Goal: Task Accomplishment & Management: Complete application form

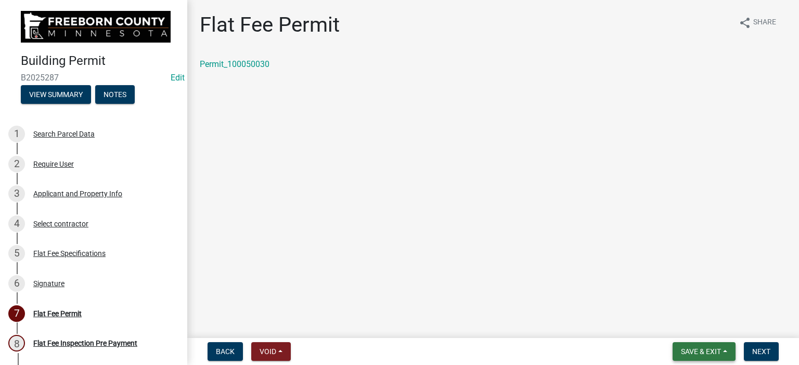
click at [697, 350] on span "Save & Exit" at bounding box center [701, 352] width 40 height 8
click at [698, 320] on button "Save & Exit" at bounding box center [693, 324] width 83 height 25
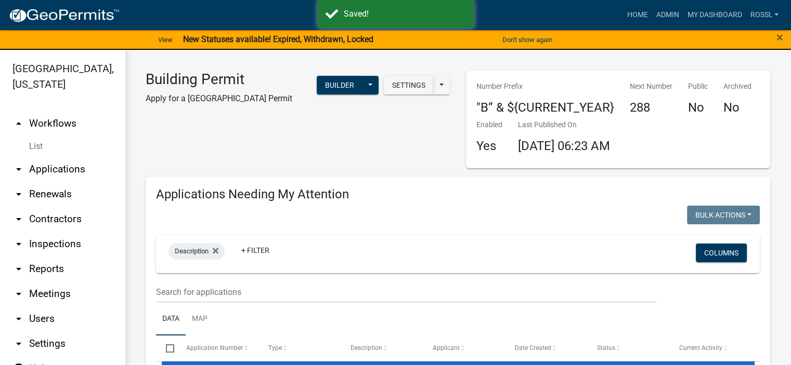
select select "2: 50"
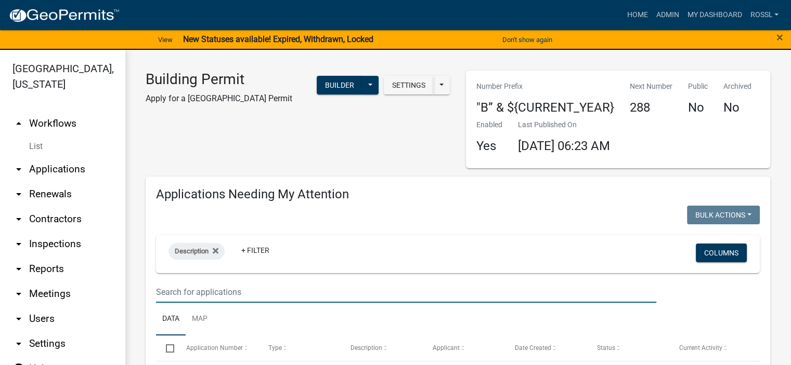
click at [231, 295] on input "text" at bounding box center [406, 292] width 500 height 21
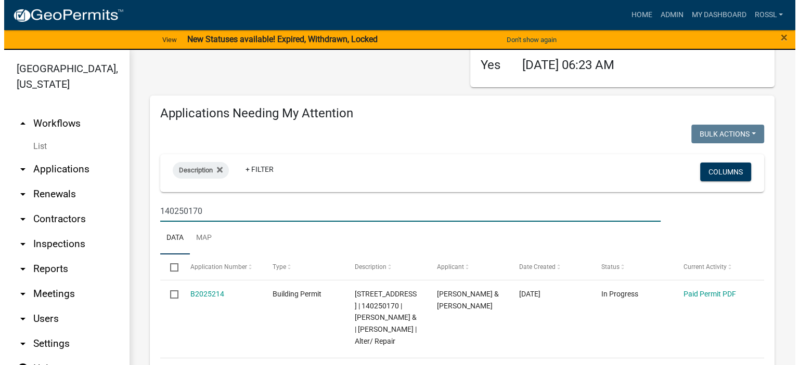
scroll to position [208, 0]
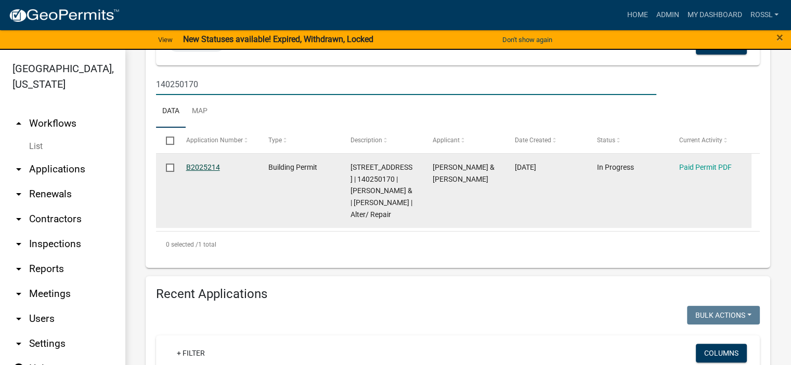
type input "140250170"
click at [202, 164] on link "B2025214" at bounding box center [203, 167] width 34 height 8
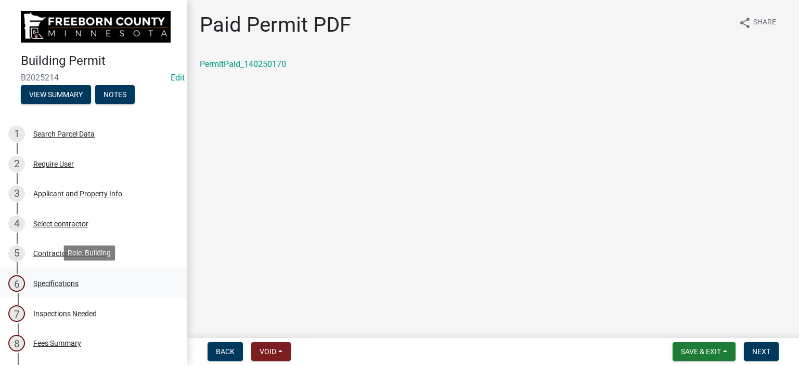
click at [62, 280] on div "Specifications" at bounding box center [55, 283] width 45 height 7
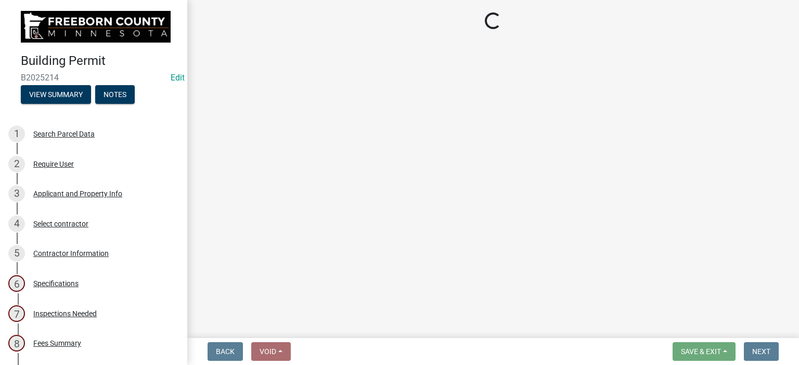
select select "cf5e982a-8fde-449d-bcd8-be8cdfb99374"
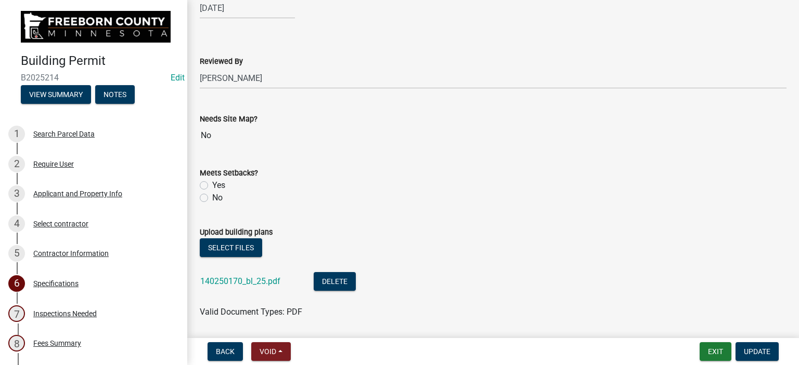
scroll to position [1144, 0]
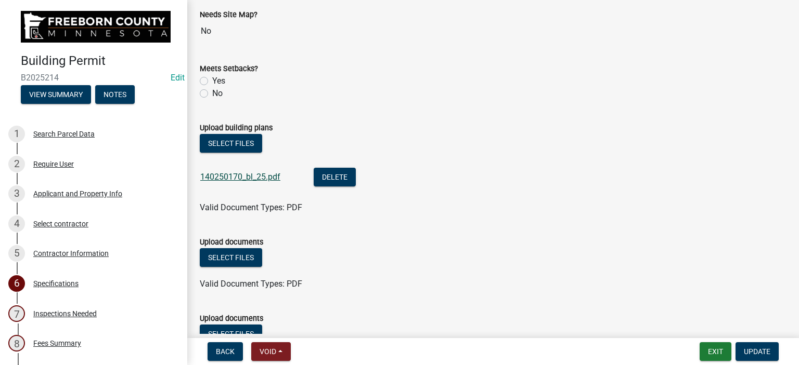
click at [275, 174] on link "140250170_bl_25.pdf" at bounding box center [240, 177] width 80 height 10
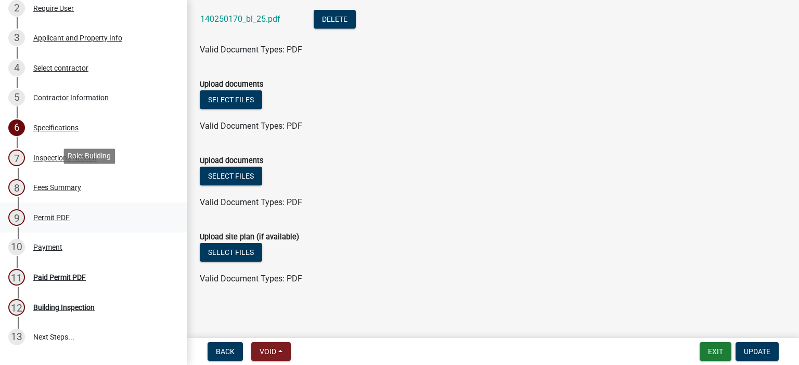
scroll to position [260, 0]
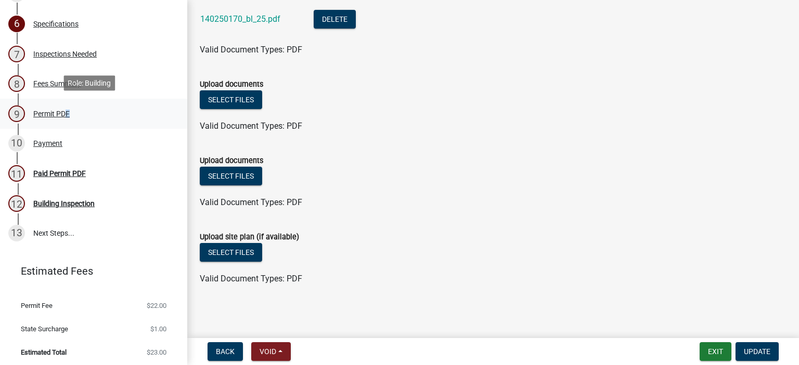
click at [63, 116] on div "9 Permit PDF" at bounding box center [89, 114] width 162 height 17
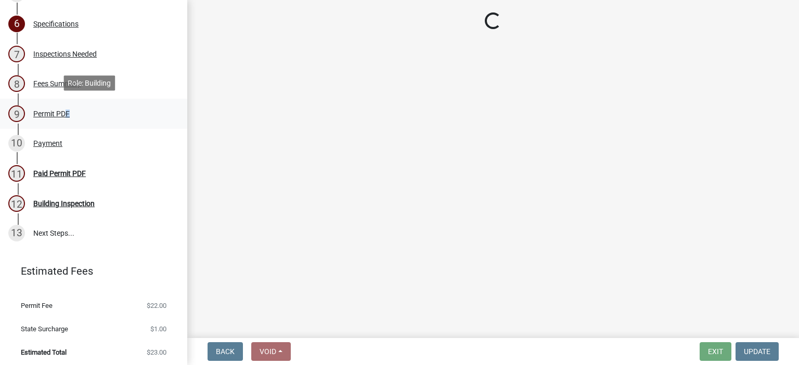
scroll to position [0, 0]
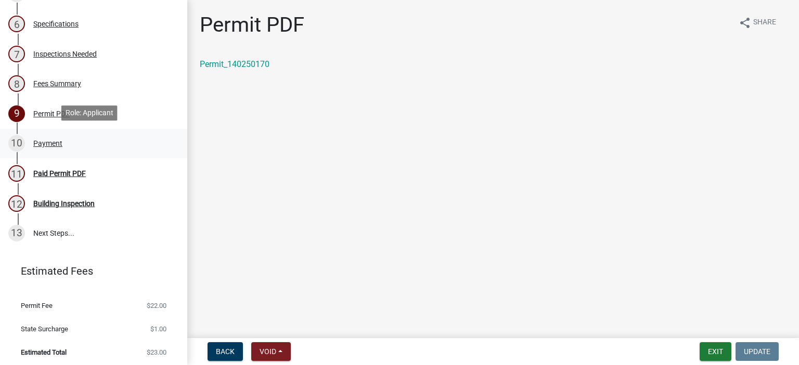
click at [42, 145] on div "Payment" at bounding box center [47, 143] width 29 height 7
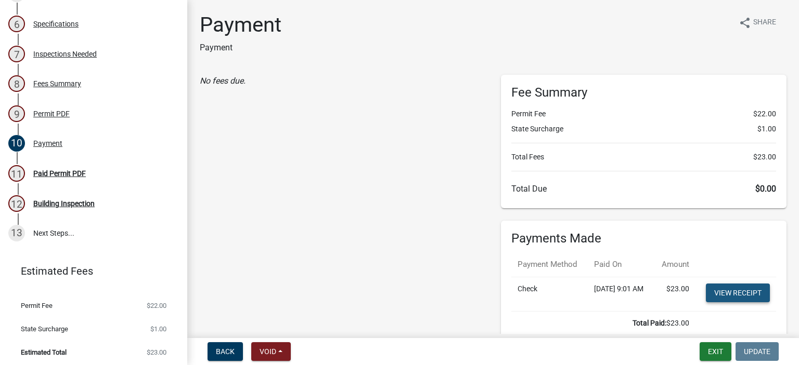
click at [736, 303] on link "View receipt" at bounding box center [737, 293] width 64 height 19
click at [65, 173] on div "Paid Permit PDF" at bounding box center [59, 173] width 53 height 7
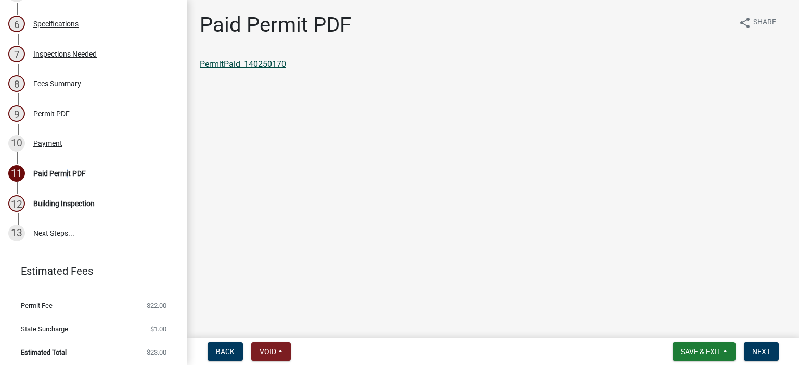
click at [277, 68] on link "PermitPaid_140250170" at bounding box center [243, 64] width 86 height 10
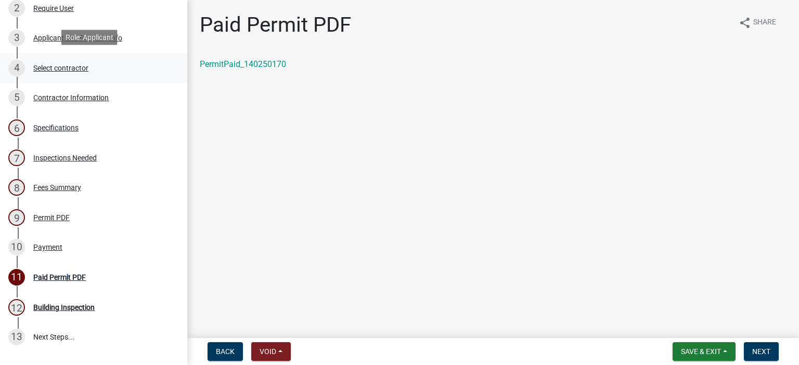
scroll to position [156, 0]
click at [62, 124] on div "Specifications" at bounding box center [55, 127] width 45 height 7
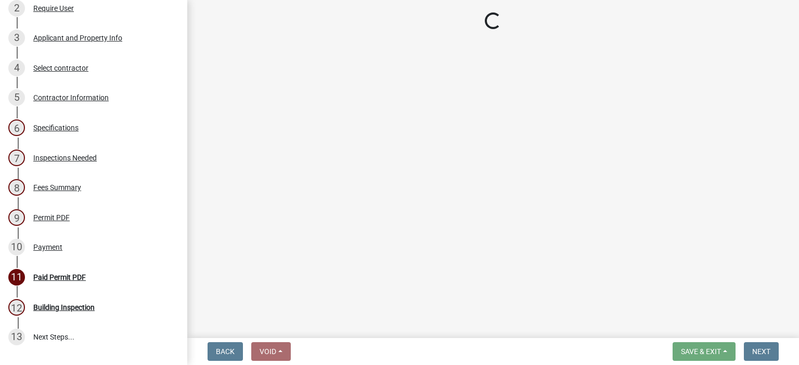
select select "cf5e982a-8fde-449d-bcd8-be8cdfb99374"
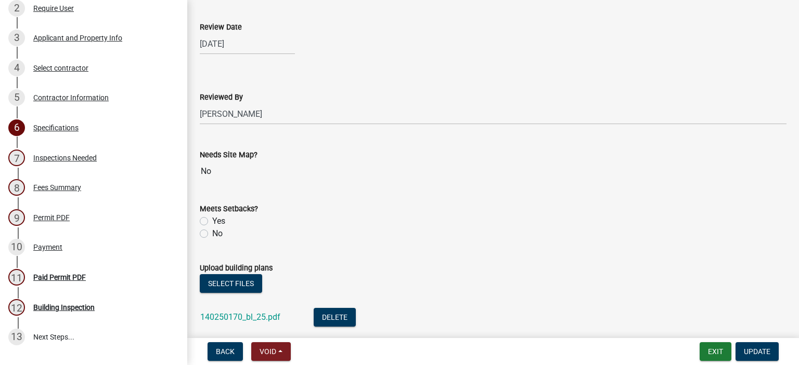
scroll to position [1092, 0]
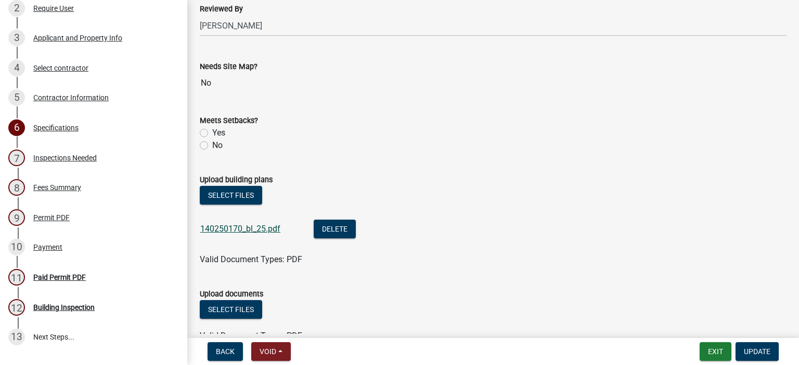
click at [262, 227] on link "140250170_bl_25.pdf" at bounding box center [240, 229] width 80 height 10
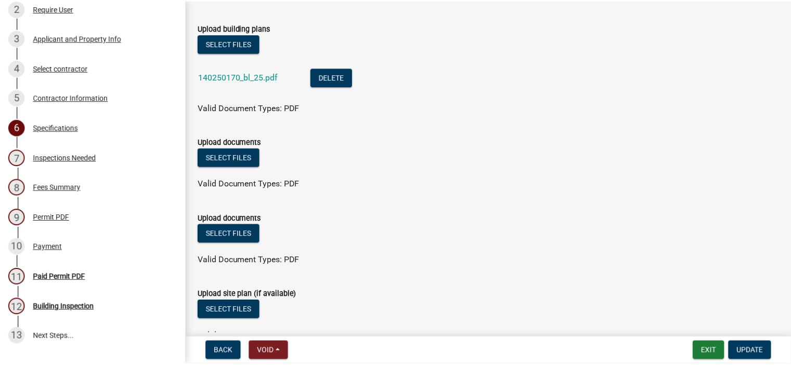
scroll to position [1302, 0]
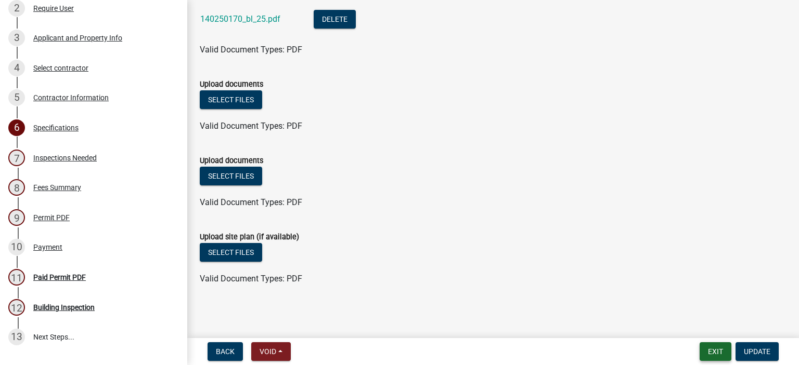
click at [716, 351] on button "Exit" at bounding box center [715, 352] width 32 height 19
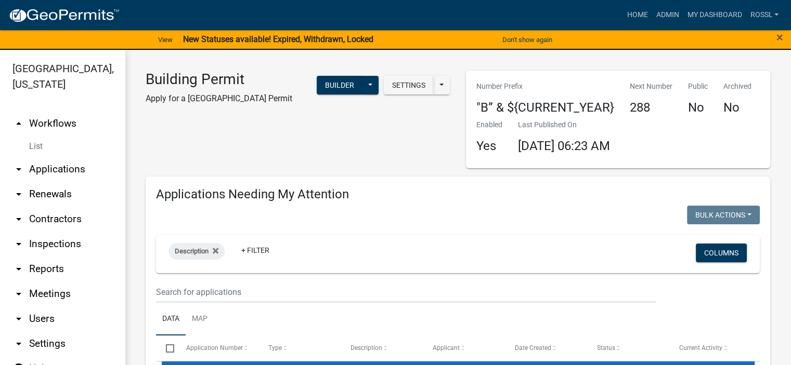
select select "2: 50"
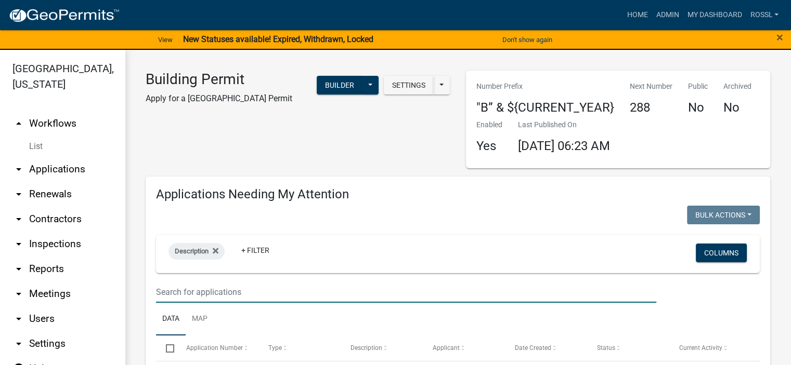
click at [218, 290] on input "text" at bounding box center [406, 292] width 500 height 21
type input "3"
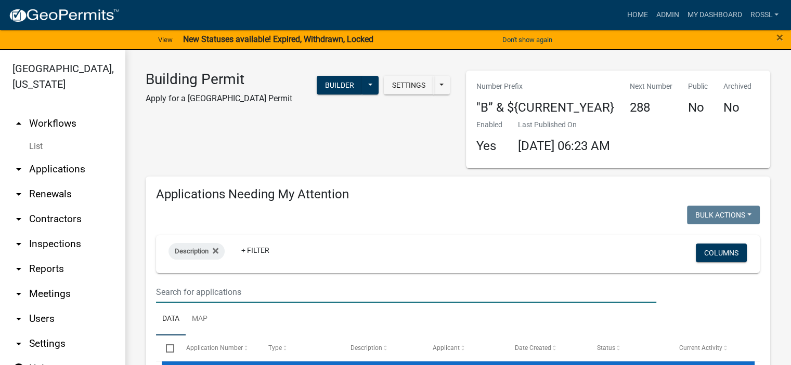
select select "2: 50"
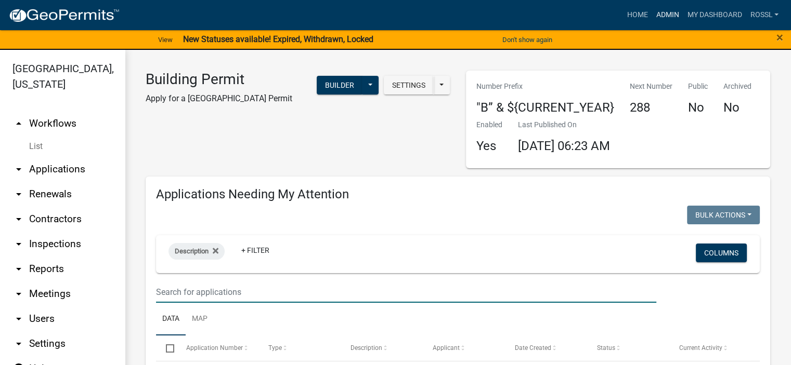
click at [661, 18] on link "Admin" at bounding box center [666, 15] width 31 height 20
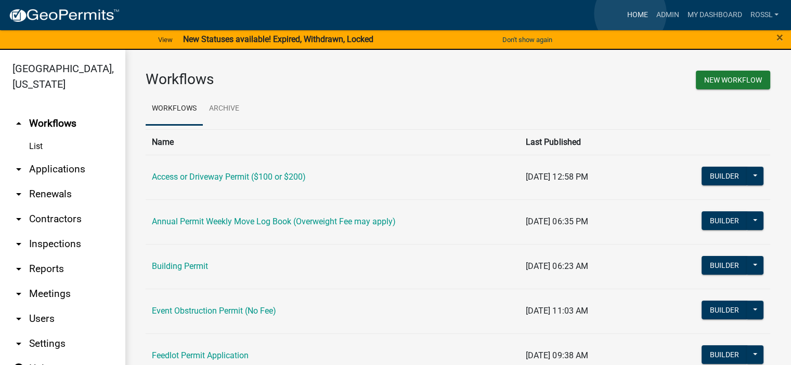
click at [630, 14] on link "Home" at bounding box center [636, 15] width 29 height 20
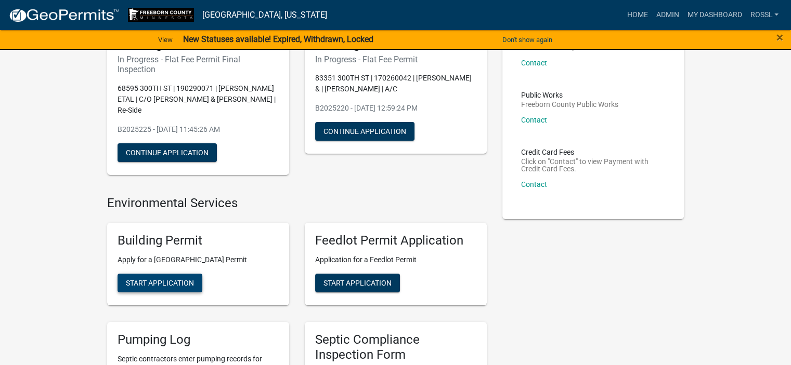
scroll to position [104, 0]
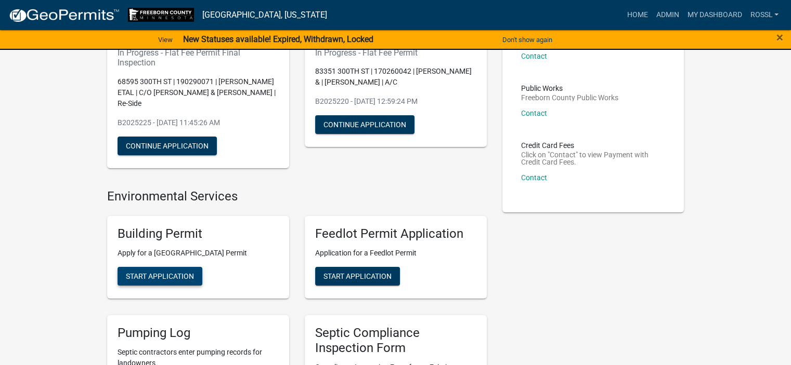
click at [161, 274] on span "Start Application" at bounding box center [160, 276] width 68 height 8
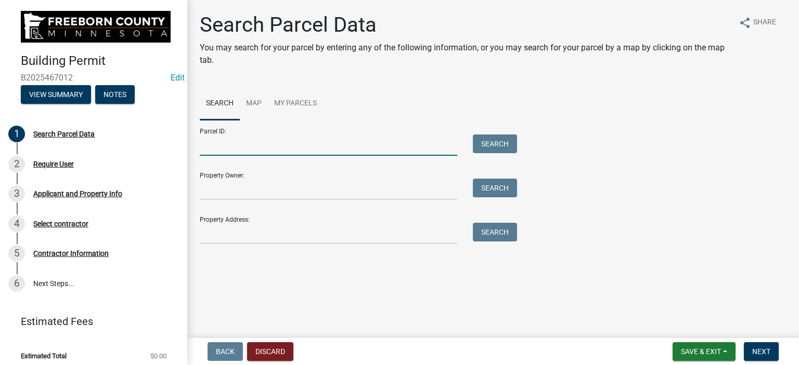
click at [231, 145] on input "Parcel ID:" at bounding box center [328, 145] width 257 height 21
type input "310040020"
click at [482, 144] on button "Search" at bounding box center [495, 144] width 44 height 19
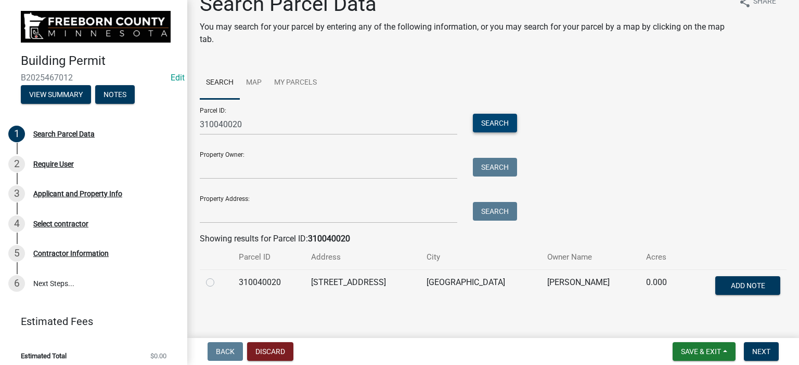
scroll to position [31, 0]
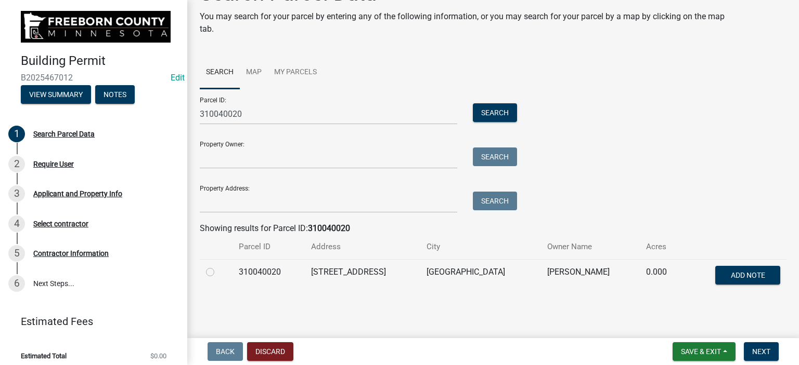
click at [218, 266] on label at bounding box center [218, 266] width 0 height 0
click at [218, 271] on input "radio" at bounding box center [221, 269] width 7 height 7
radio input "true"
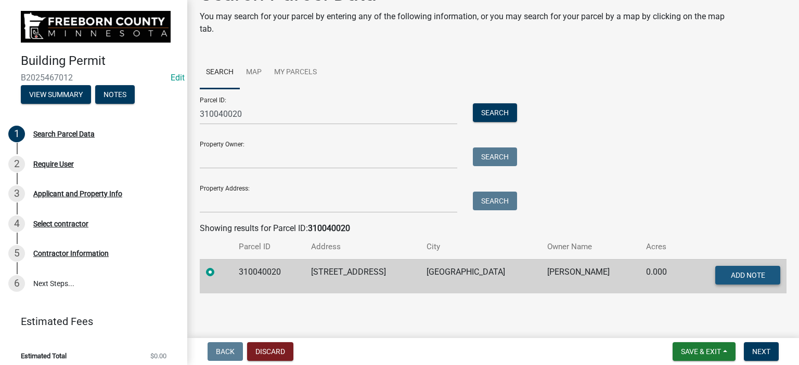
click at [741, 274] on span "Add Note" at bounding box center [747, 275] width 34 height 8
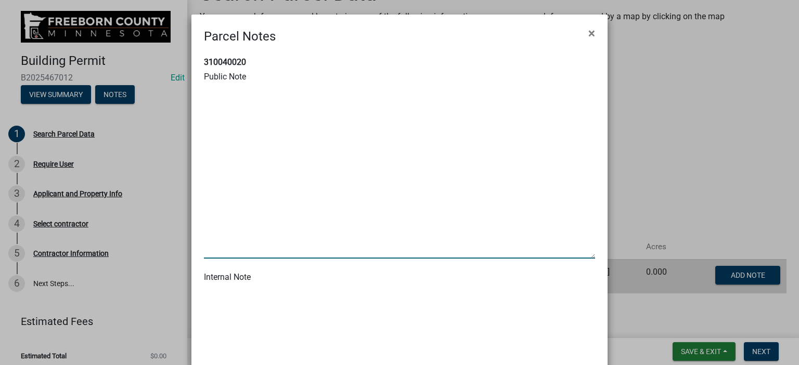
click at [212, 255] on textarea at bounding box center [399, 172] width 391 height 174
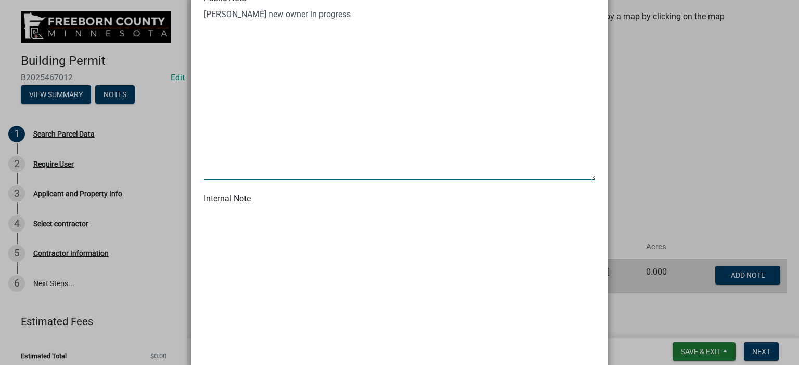
scroll to position [160, 0]
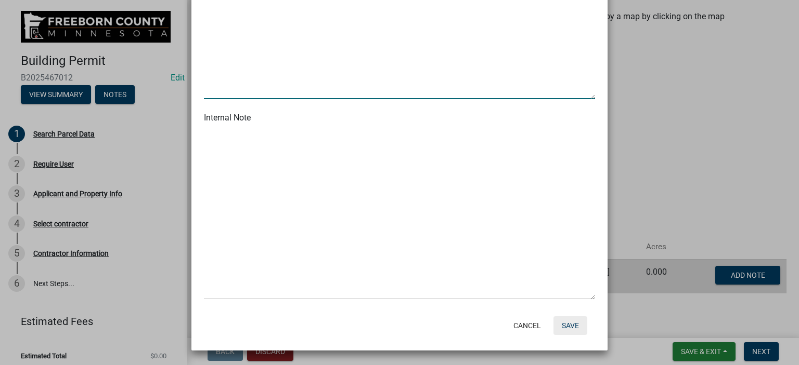
type textarea "[PERSON_NAME] new owner in progress"
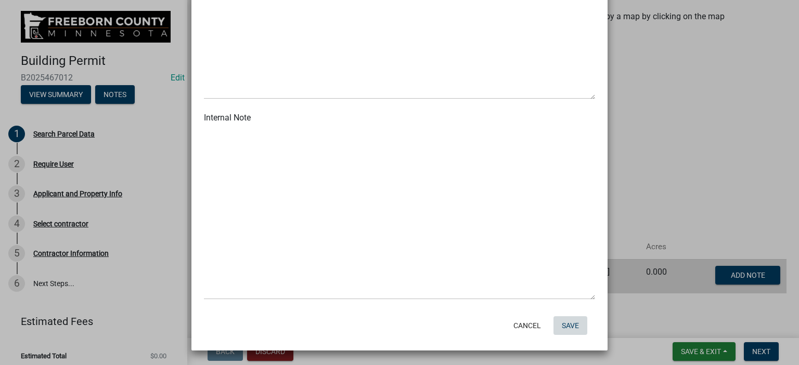
click at [564, 322] on button "Save" at bounding box center [570, 326] width 34 height 19
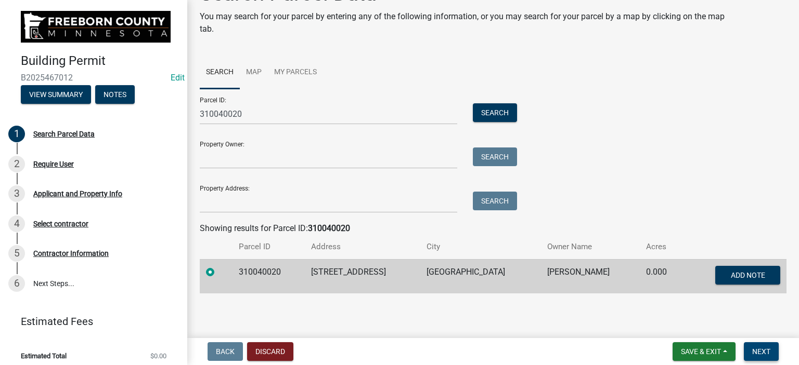
click at [771, 349] on button "Next" at bounding box center [760, 352] width 35 height 19
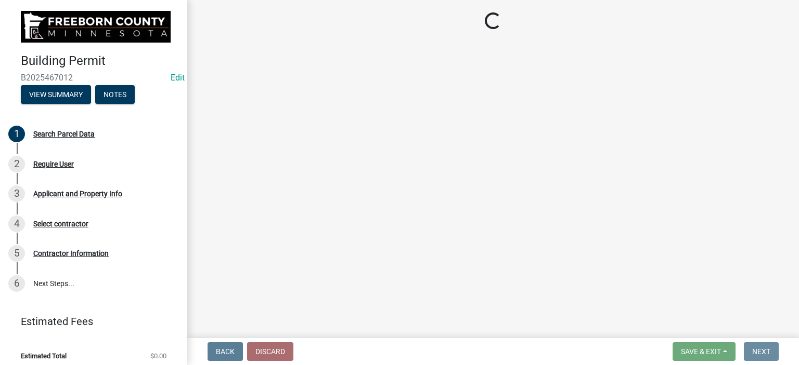
scroll to position [0, 0]
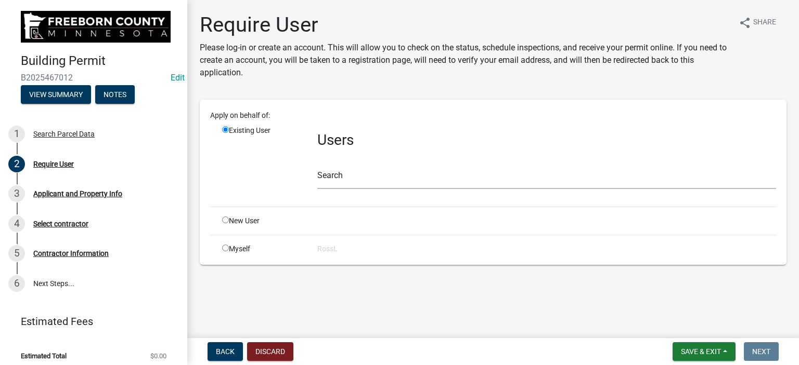
click at [225, 247] on input "radio" at bounding box center [225, 248] width 7 height 7
radio input "true"
radio input "false"
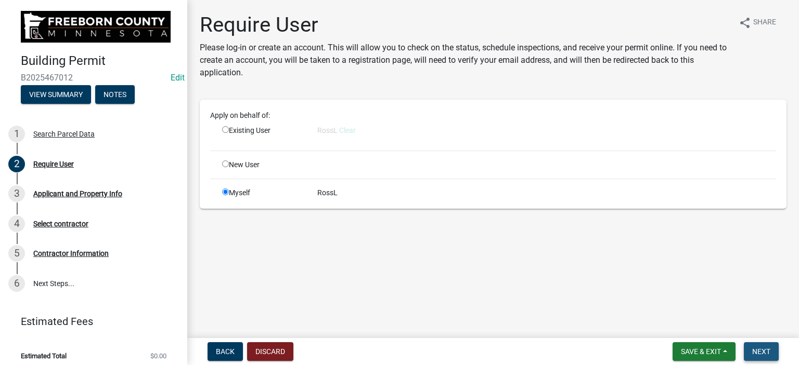
click at [768, 352] on span "Next" at bounding box center [761, 352] width 18 height 8
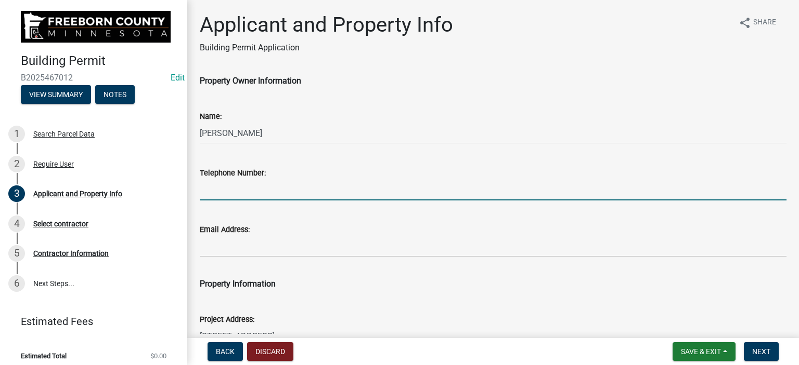
click at [207, 189] on input "Telephone Number:" at bounding box center [493, 189] width 586 height 21
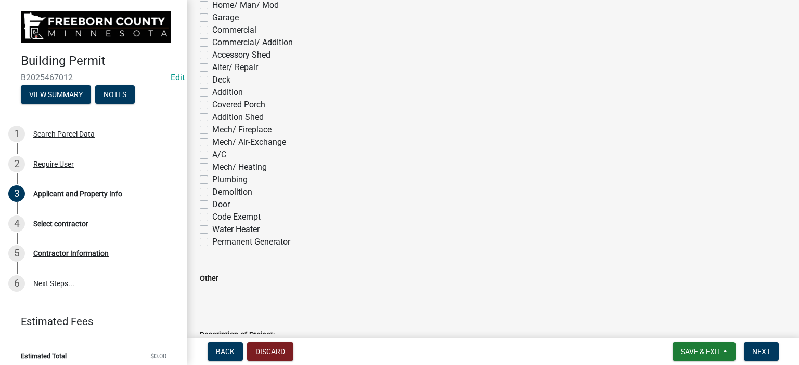
scroll to position [624, 0]
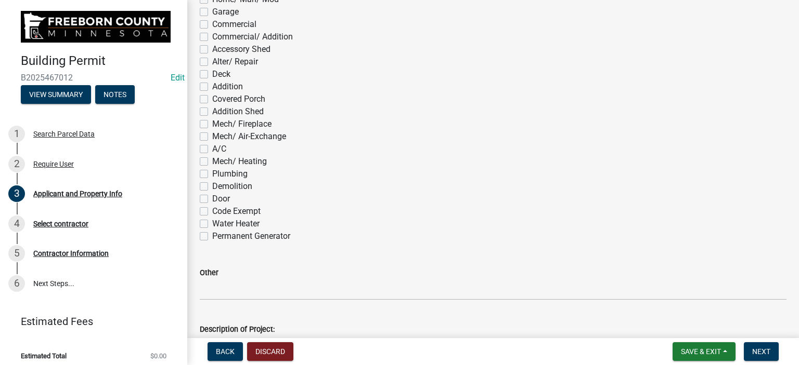
type input "[PERSON_NAME]"
click at [208, 63] on div "Alter/ Repair" at bounding box center [493, 62] width 586 height 12
click at [212, 62] on label "Alter/ Repair" at bounding box center [235, 62] width 46 height 12
click at [212, 62] on input "Alter/ Repair" at bounding box center [215, 59] width 7 height 7
checkbox input "true"
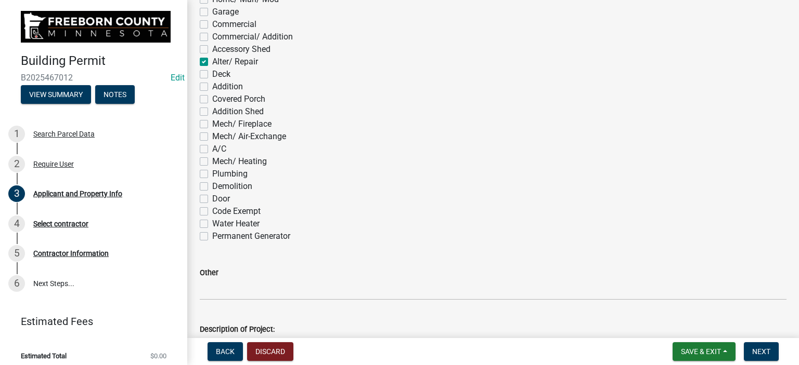
checkbox input "false"
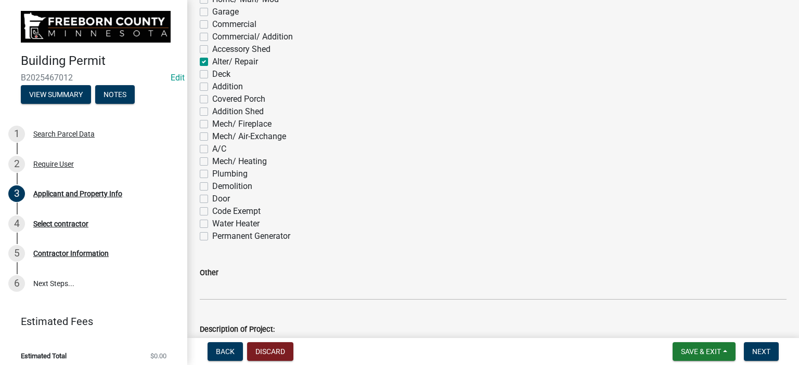
checkbox input "false"
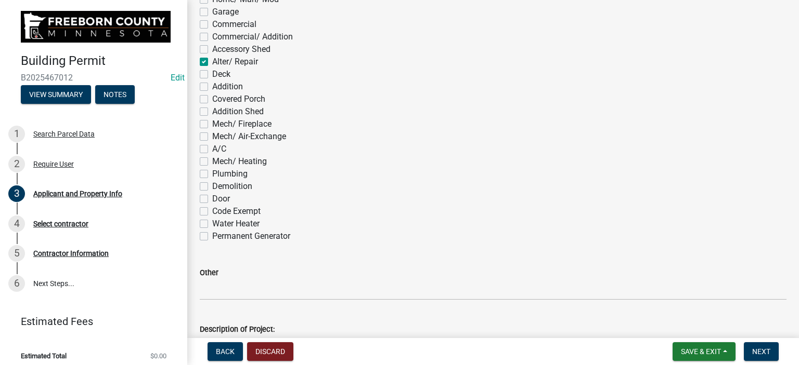
checkbox input "false"
checkbox input "true"
checkbox input "false"
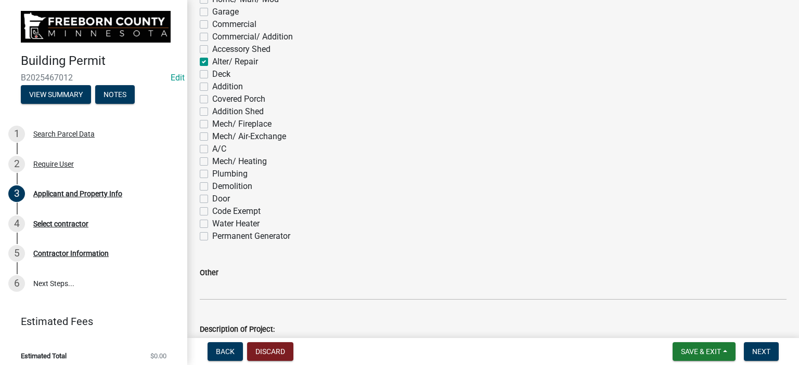
checkbox input "false"
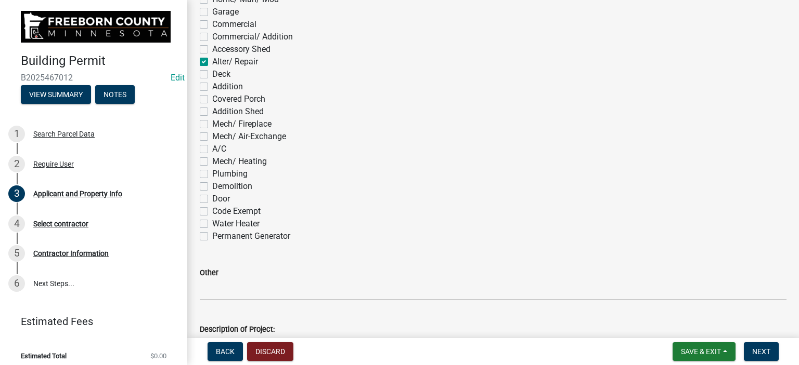
checkbox input "false"
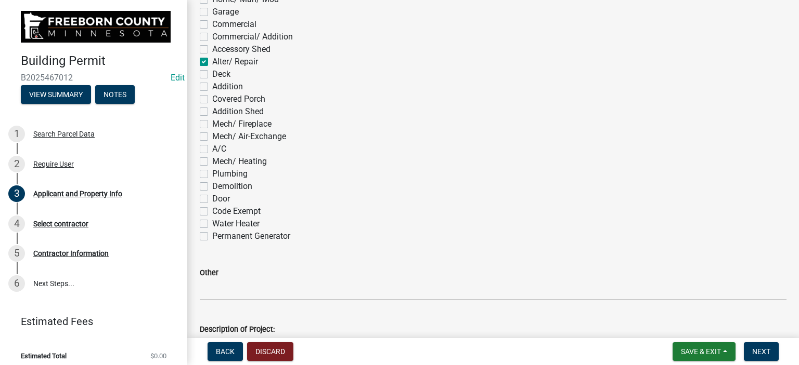
checkbox input "false"
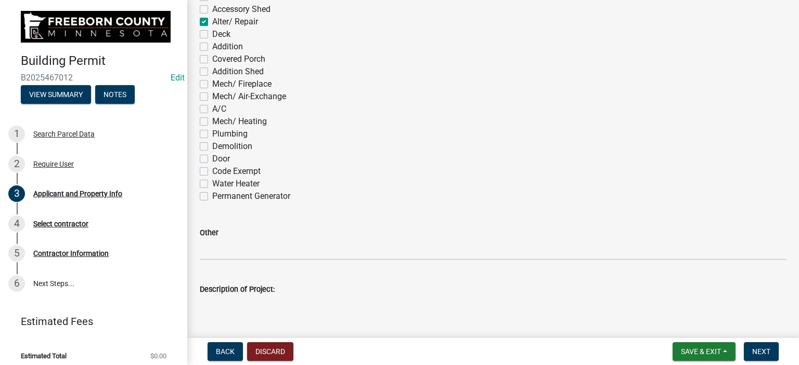
scroll to position [728, 0]
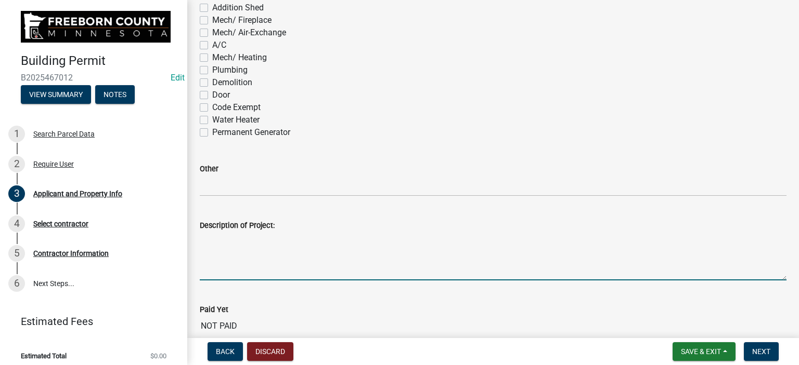
click at [216, 269] on textarea "Description of Project:" at bounding box center [493, 256] width 586 height 49
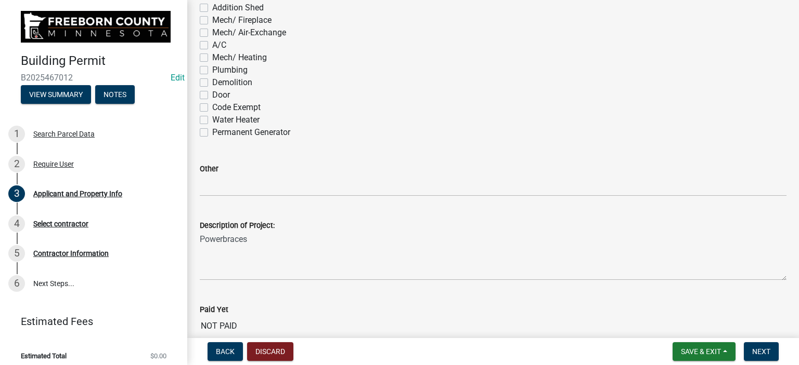
click at [199, 238] on div "Description of Project: Powerbraces" at bounding box center [493, 243] width 602 height 76
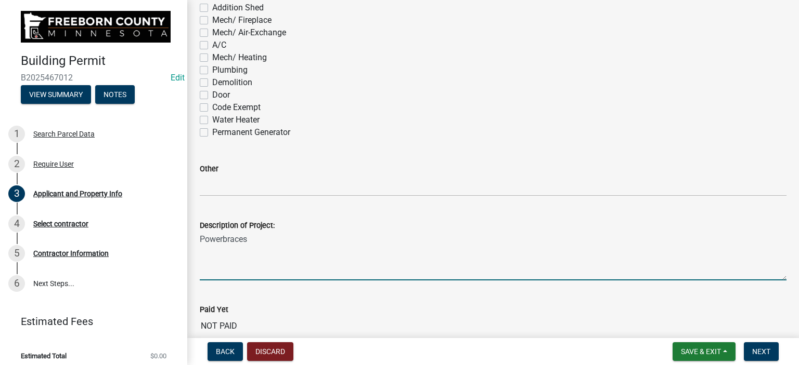
click at [221, 236] on textarea "Powerbraces" at bounding box center [493, 256] width 586 height 49
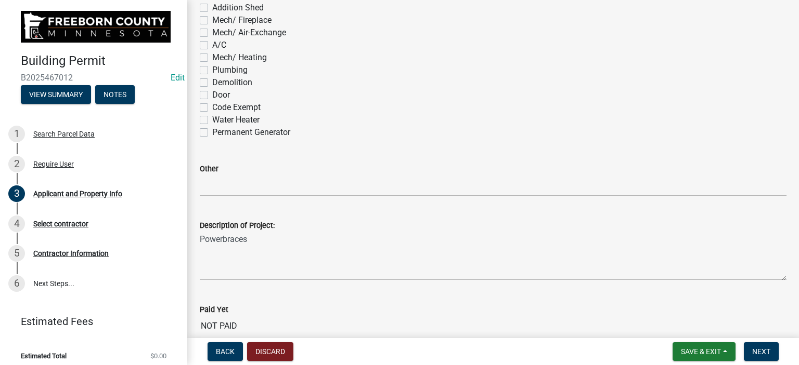
click at [199, 237] on div "Description of Project: Powerbraces" at bounding box center [493, 243] width 602 height 76
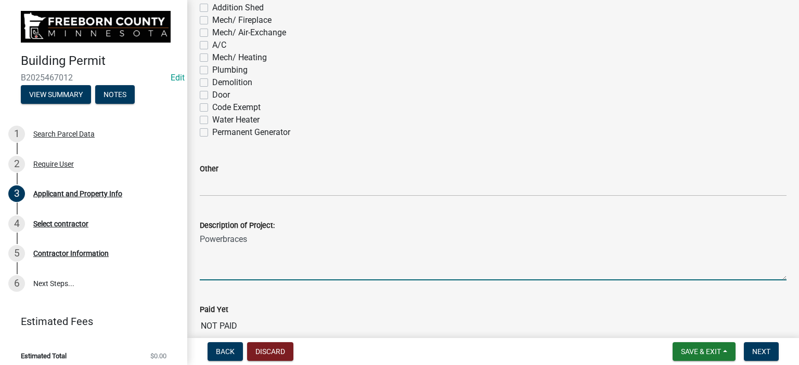
click at [200, 238] on textarea "Powerbraces" at bounding box center [493, 256] width 586 height 49
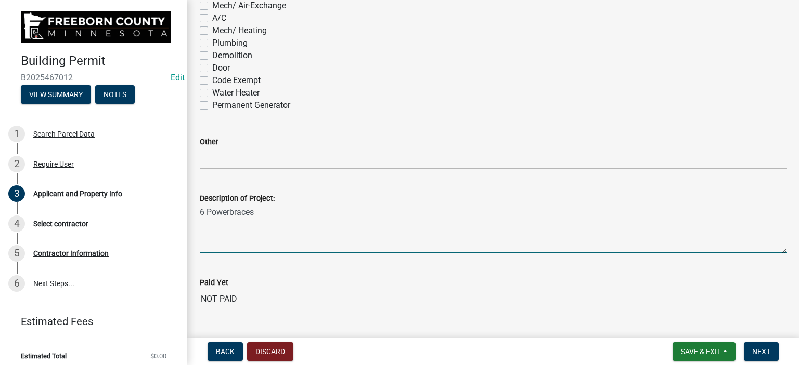
scroll to position [780, 0]
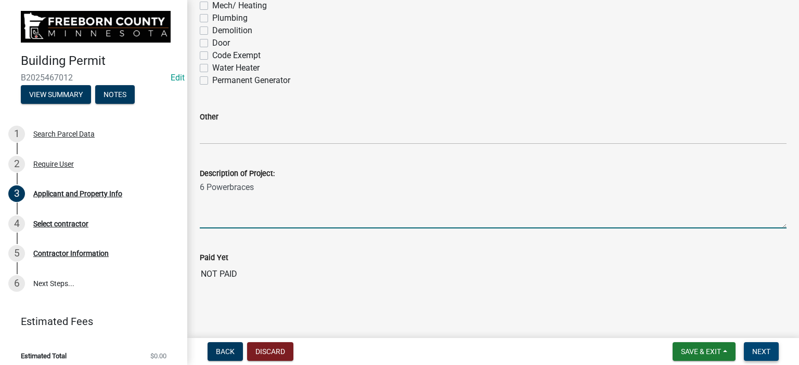
type textarea "6 Powerbraces"
click at [760, 349] on span "Next" at bounding box center [761, 352] width 18 height 8
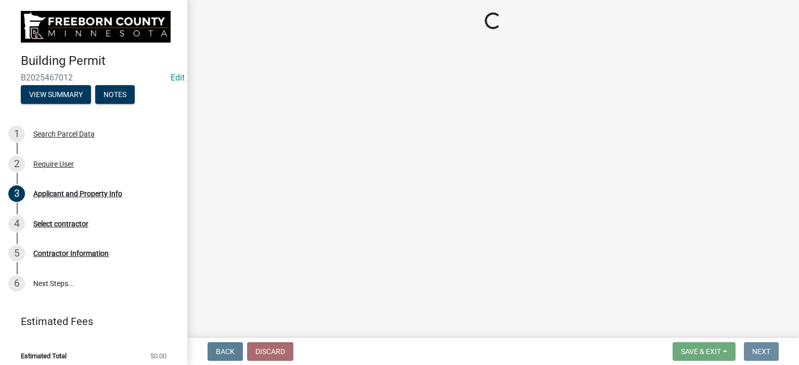
scroll to position [0, 0]
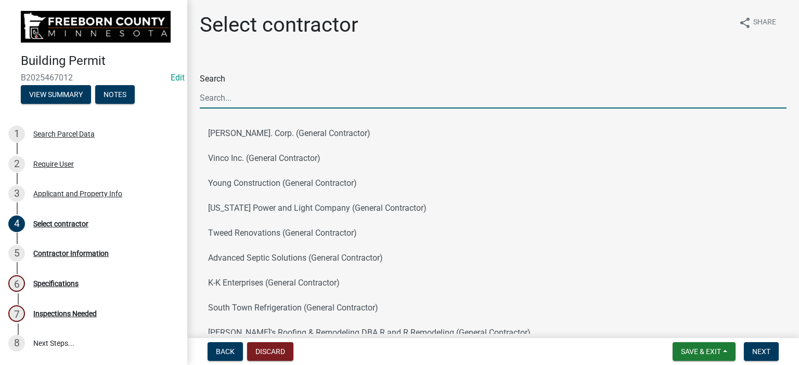
click at [229, 99] on input "Search" at bounding box center [493, 97] width 586 height 21
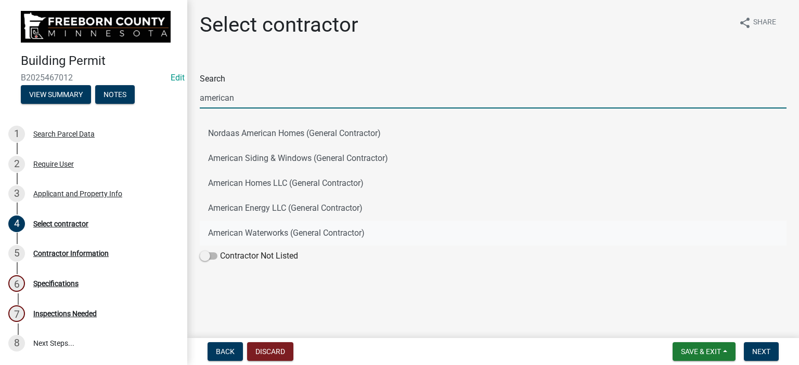
type input "american"
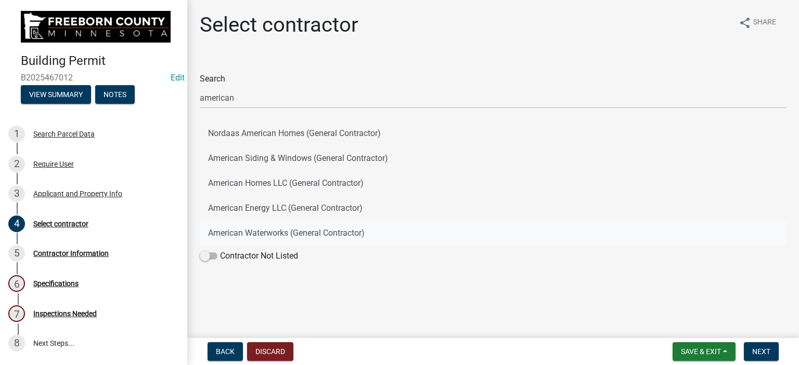
click at [244, 232] on button "American Waterworks (General Contractor)" at bounding box center [493, 233] width 586 height 25
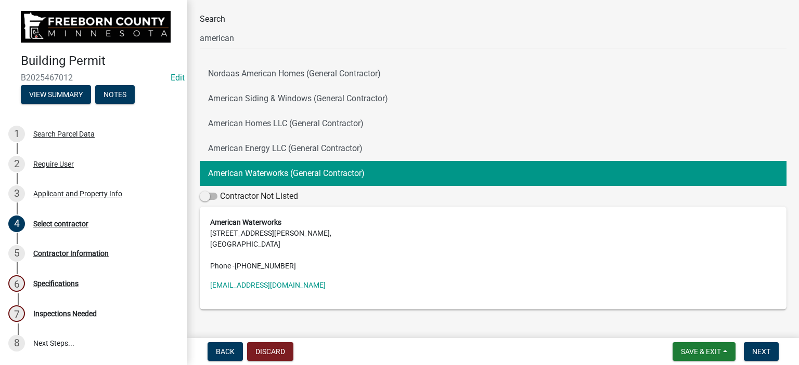
scroll to position [84, 0]
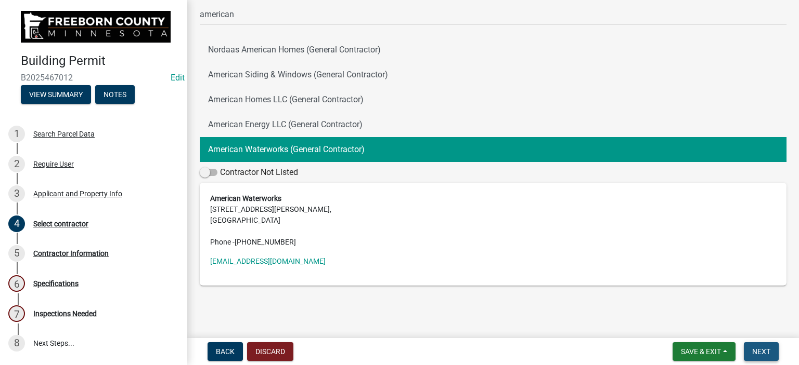
click at [753, 349] on span "Next" at bounding box center [761, 352] width 18 height 8
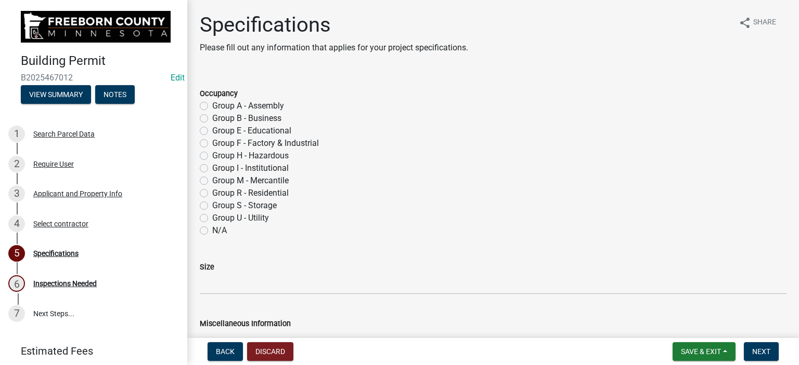
click at [212, 195] on label "Group R - Residential" at bounding box center [250, 193] width 76 height 12
click at [212, 194] on input "Group R - Residential" at bounding box center [215, 190] width 7 height 7
radio input "true"
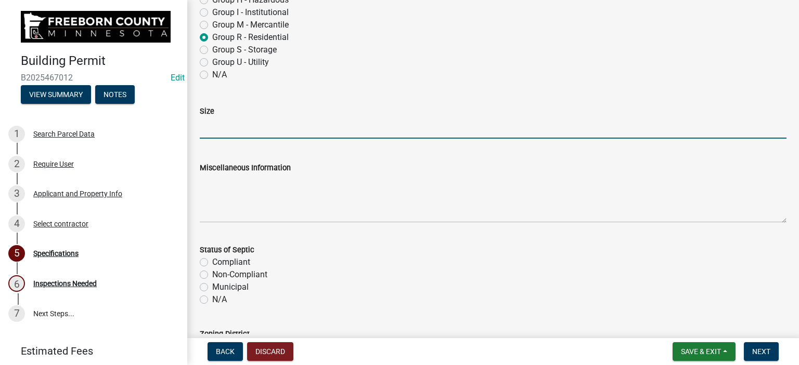
click at [214, 130] on input "Size" at bounding box center [493, 127] width 586 height 21
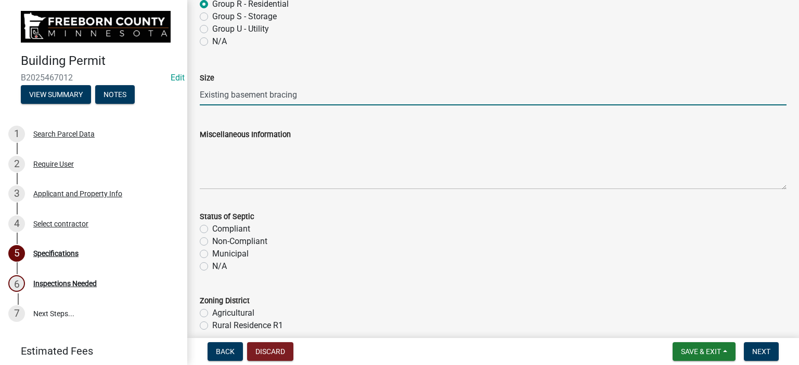
scroll to position [312, 0]
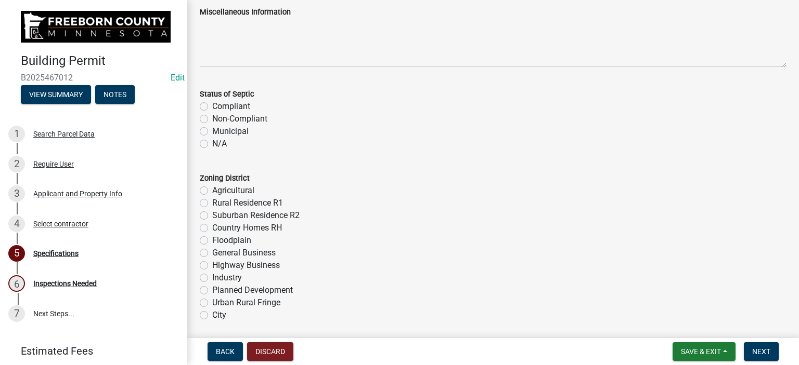
type input "Existing basement bracing"
click at [212, 131] on label "Municipal" at bounding box center [230, 131] width 36 height 12
click at [212, 131] on input "Municipal" at bounding box center [215, 128] width 7 height 7
radio input "true"
click at [212, 313] on label "City" at bounding box center [219, 315] width 14 height 12
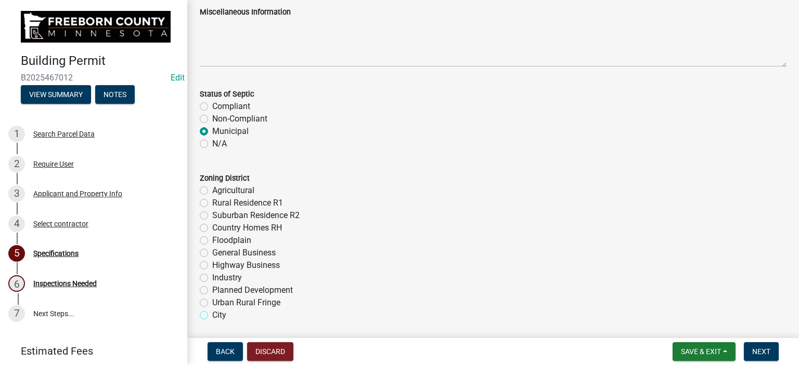
click at [212, 313] on input "City" at bounding box center [215, 312] width 7 height 7
radio input "true"
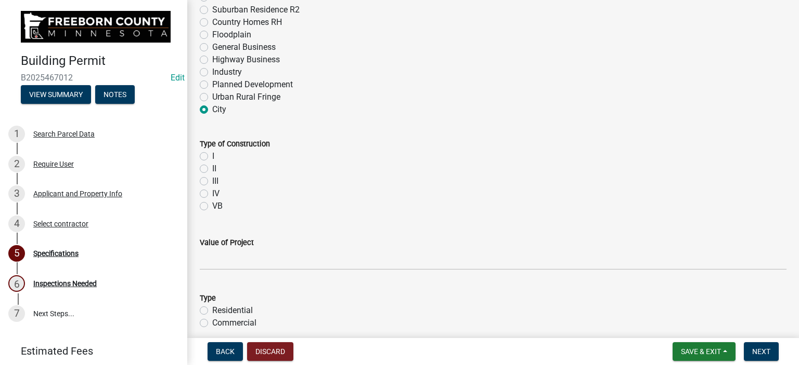
scroll to position [520, 0]
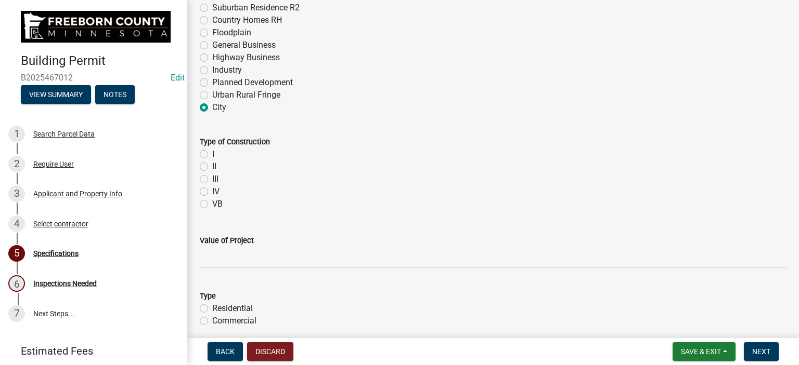
click at [212, 205] on label "VB" at bounding box center [217, 204] width 10 height 12
click at [212, 205] on input "VB" at bounding box center [215, 201] width 7 height 7
radio input "true"
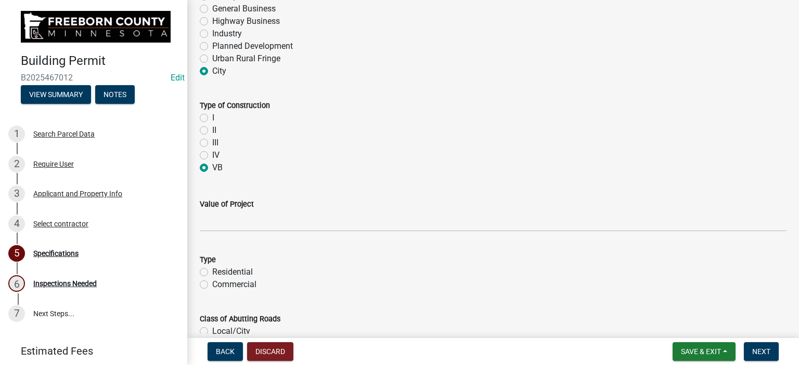
scroll to position [624, 0]
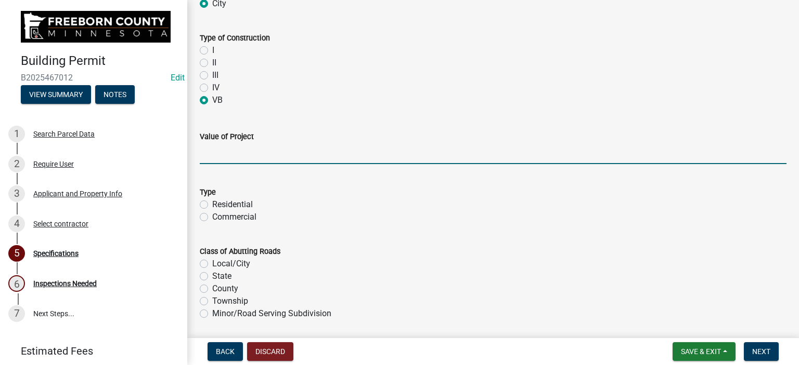
click at [231, 160] on input "text" at bounding box center [493, 153] width 586 height 21
type input "5474.7"
click at [212, 206] on label "Residential" at bounding box center [232, 205] width 41 height 12
click at [212, 205] on input "Residential" at bounding box center [215, 202] width 7 height 7
radio input "true"
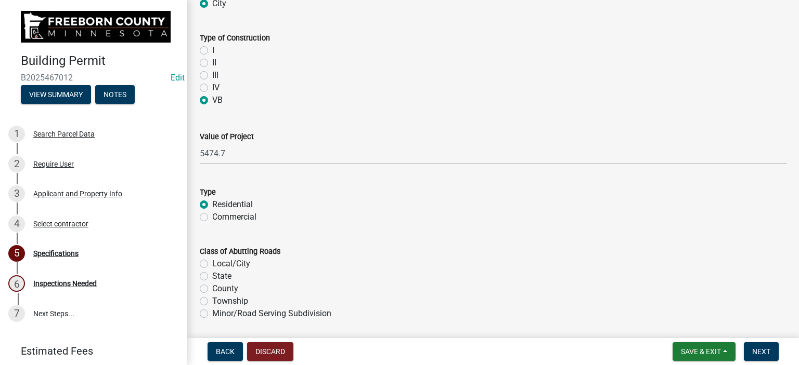
scroll to position [832, 0]
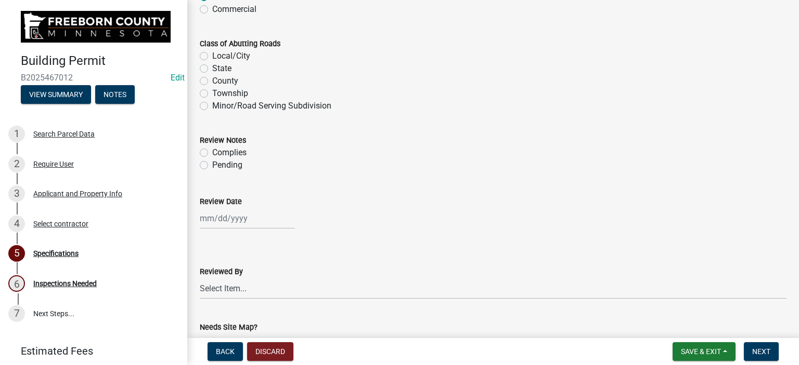
click at [212, 58] on label "Local/City" at bounding box center [231, 56] width 38 height 12
click at [212, 57] on input "Local/City" at bounding box center [215, 53] width 7 height 7
radio input "true"
click at [212, 151] on label "Complies" at bounding box center [229, 153] width 34 height 12
click at [212, 151] on input "Complies" at bounding box center [215, 150] width 7 height 7
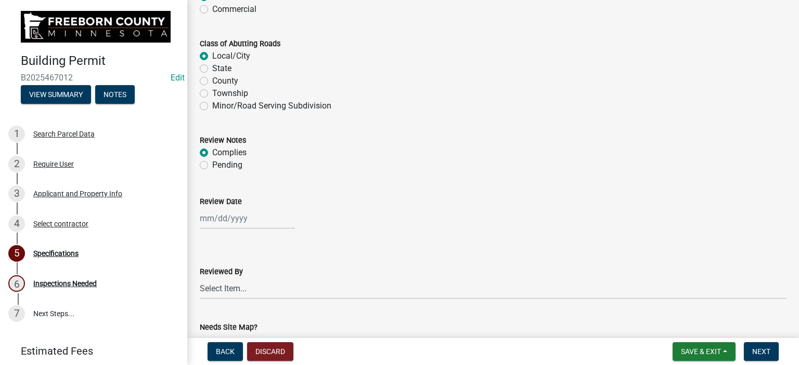
radio input "true"
click at [207, 225] on div at bounding box center [247, 218] width 95 height 21
select select "8"
select select "2025"
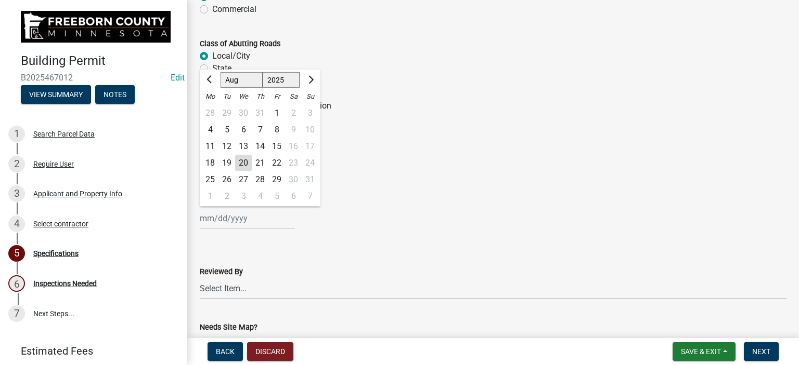
click at [242, 162] on div "20" at bounding box center [243, 163] width 17 height 17
type input "[DATE]"
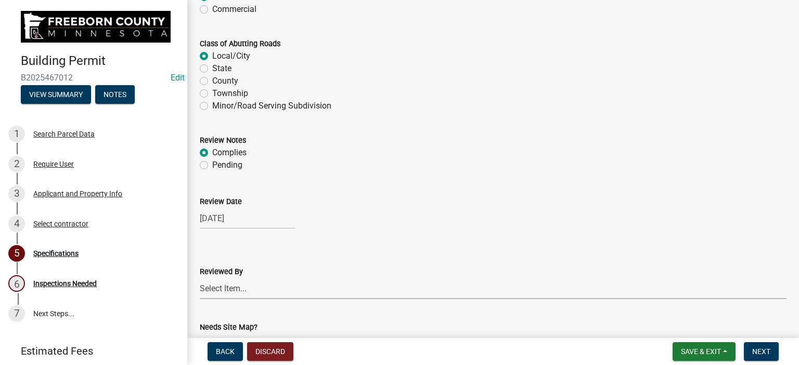
click at [223, 284] on select "Select Item... [PERSON_NAME] [PERSON_NAME] [PERSON_NAME] [PERSON_NAME] [PERSON_…" at bounding box center [493, 288] width 586 height 21
click at [200, 278] on select "Select Item... [PERSON_NAME] [PERSON_NAME] [PERSON_NAME] [PERSON_NAME] [PERSON_…" at bounding box center [493, 288] width 586 height 21
select select "cf5e982a-8fde-449d-bcd8-be8cdfb99374"
click at [294, 281] on select "Select Item... [PERSON_NAME] [PERSON_NAME] [PERSON_NAME] [PERSON_NAME] [PERSON_…" at bounding box center [493, 288] width 586 height 21
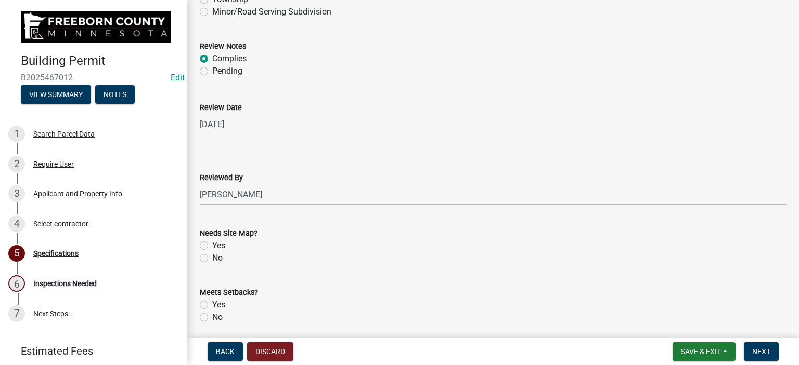
scroll to position [988, 0]
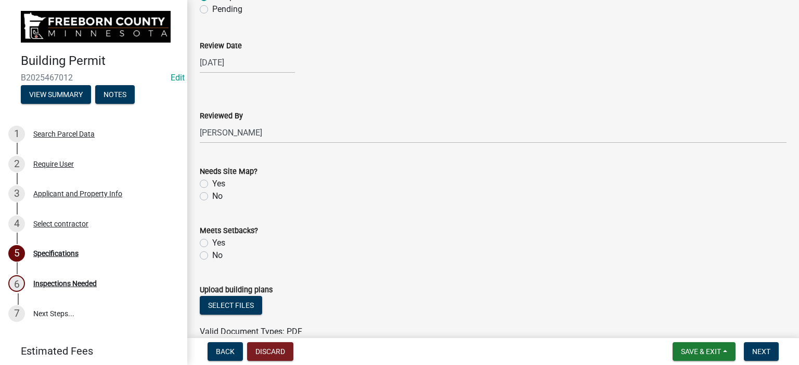
drag, startPoint x: 200, startPoint y: 197, endPoint x: 202, endPoint y: 204, distance: 6.9
click at [212, 198] on label "No" at bounding box center [217, 196] width 10 height 12
click at [212, 197] on input "No" at bounding box center [215, 193] width 7 height 7
radio input "true"
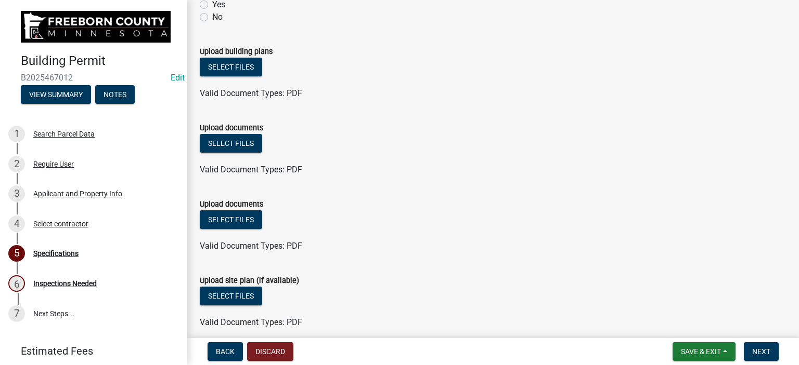
scroll to position [1271, 0]
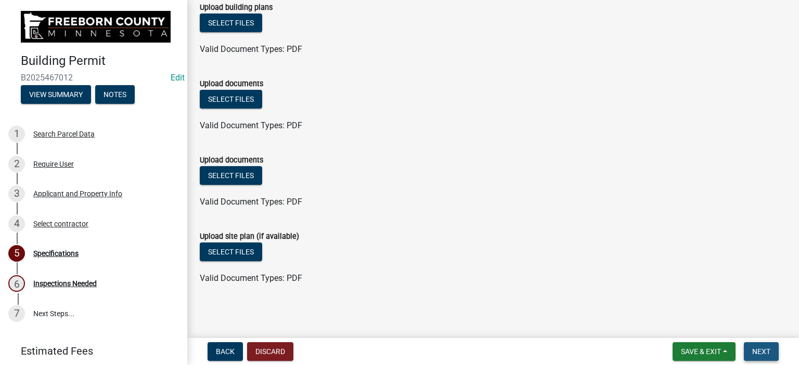
click at [767, 355] on span "Next" at bounding box center [761, 352] width 18 height 8
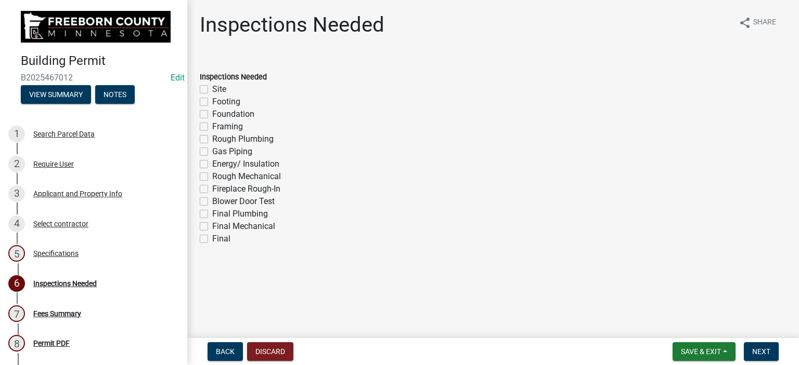
click at [212, 116] on label "Foundation" at bounding box center [233, 114] width 42 height 12
click at [212, 115] on input "Foundation" at bounding box center [215, 111] width 7 height 7
checkbox input "true"
checkbox input "false"
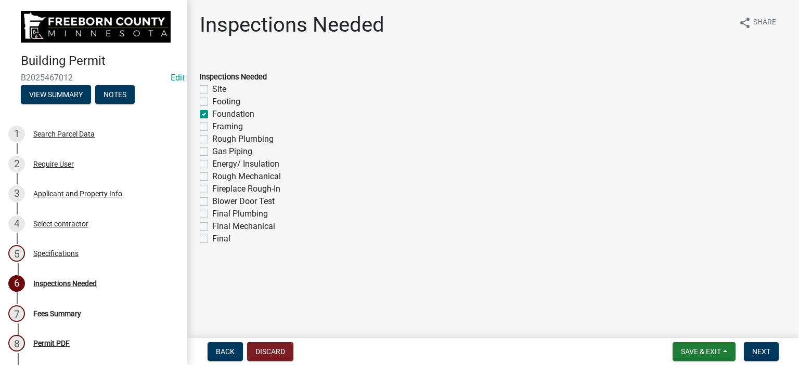
checkbox input "true"
checkbox input "false"
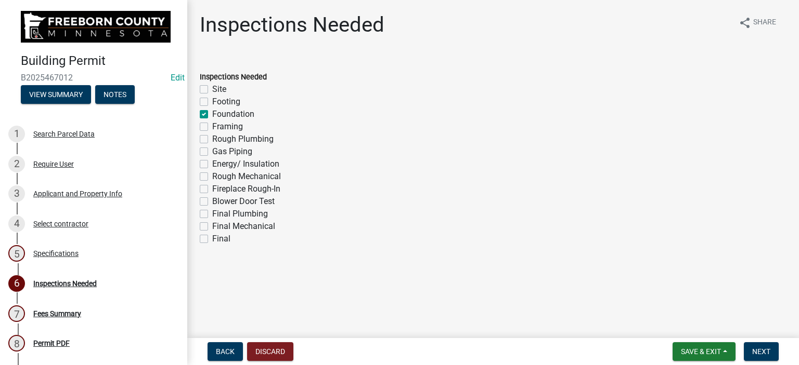
checkbox input "false"
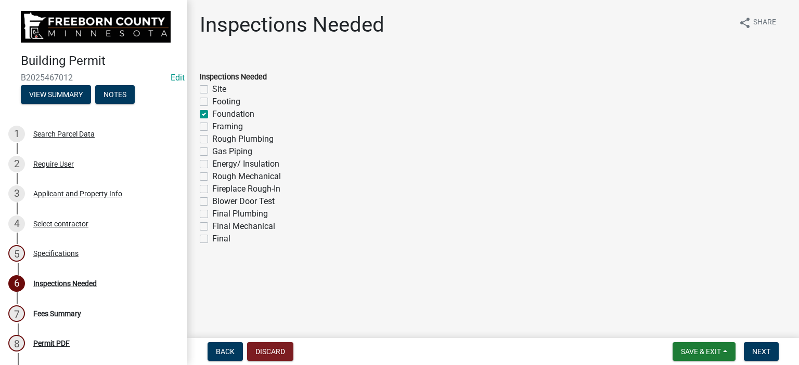
click at [212, 239] on label "Final" at bounding box center [221, 239] width 18 height 12
click at [212, 239] on input "Final" at bounding box center [215, 236] width 7 height 7
checkbox input "true"
checkbox input "false"
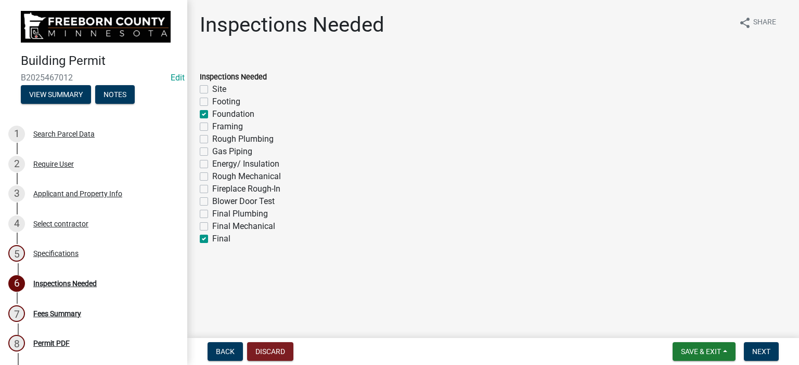
checkbox input "true"
checkbox input "false"
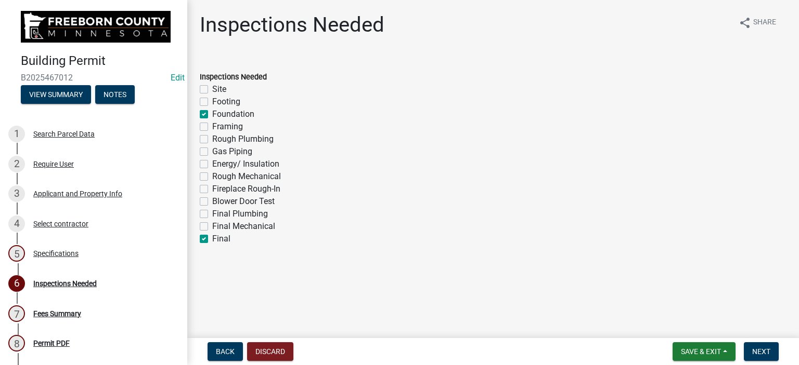
checkbox input "false"
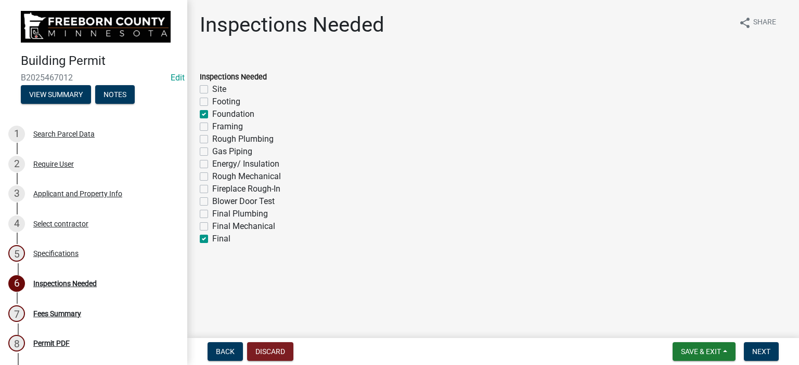
checkbox input "true"
click at [212, 114] on label "Foundation" at bounding box center [233, 114] width 42 height 12
click at [212, 114] on input "Foundation" at bounding box center [215, 111] width 7 height 7
checkbox input "false"
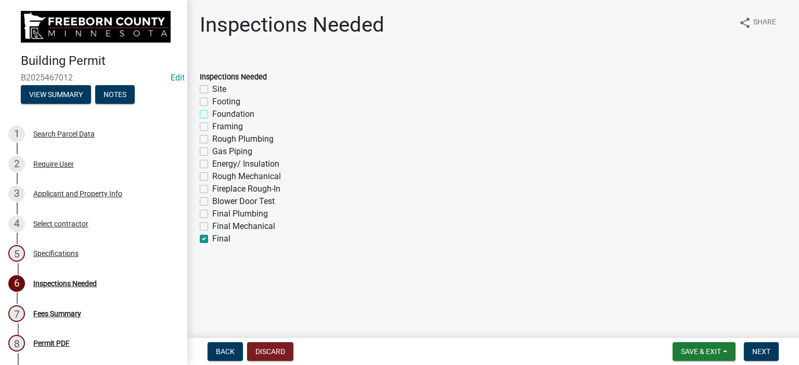
checkbox input "false"
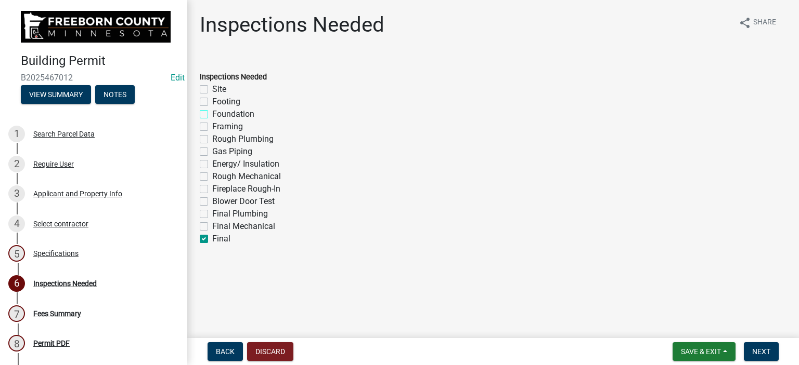
checkbox input "false"
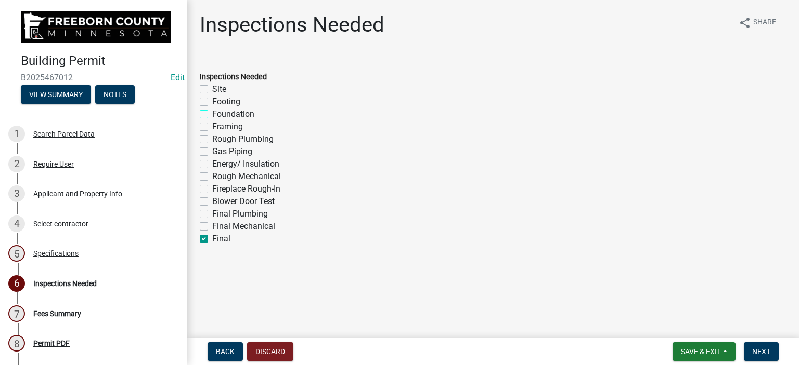
checkbox input "false"
checkbox input "true"
click at [752, 350] on span "Next" at bounding box center [761, 352] width 18 height 8
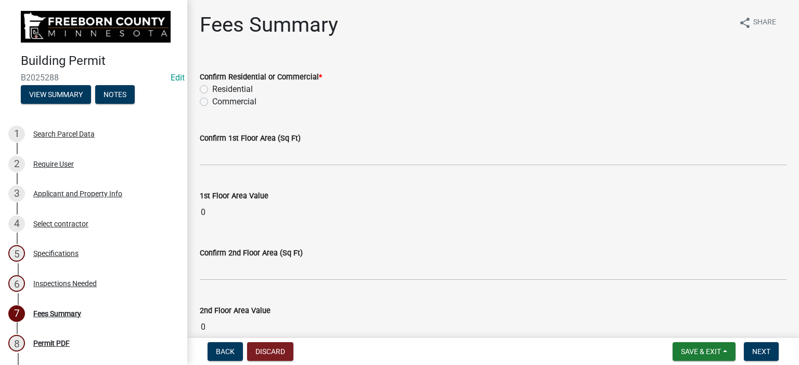
click at [212, 87] on label "Residential" at bounding box center [232, 89] width 41 height 12
click at [212, 87] on input "Residential" at bounding box center [215, 86] width 7 height 7
radio input "true"
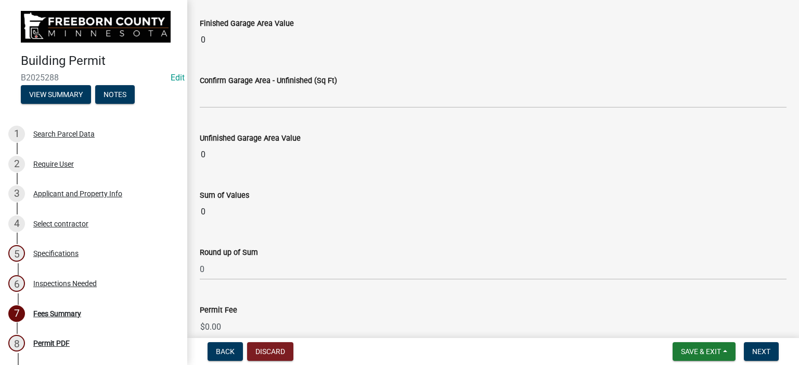
scroll to position [1144, 0]
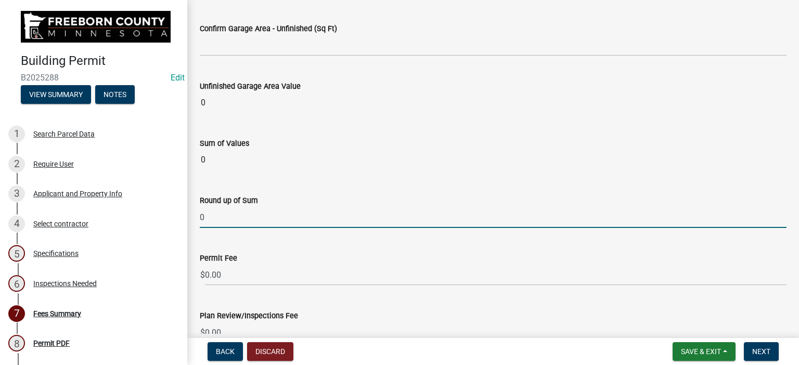
click at [227, 214] on input "0" at bounding box center [493, 217] width 586 height 21
type input "6000"
click at [258, 247] on wm-data-entity-input "Permit Fee $ 0.00" at bounding box center [493, 267] width 586 height 58
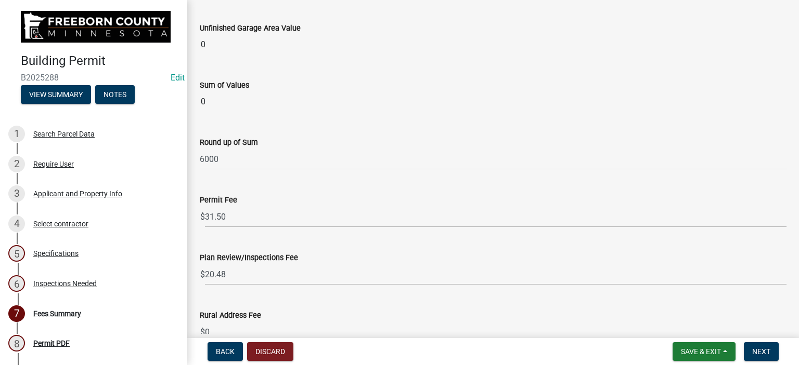
scroll to position [1248, 0]
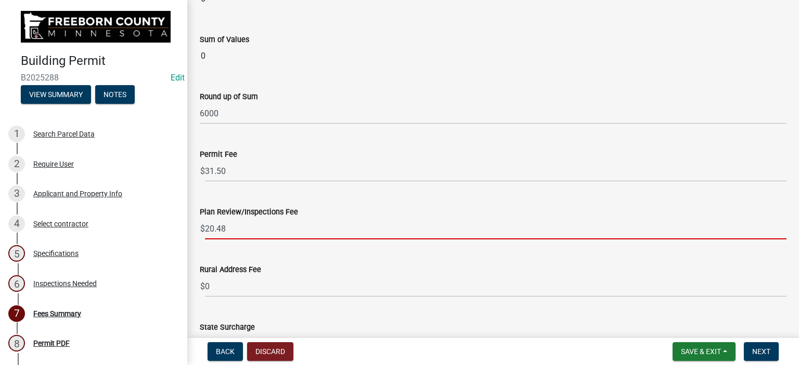
click at [238, 224] on input "20.48" at bounding box center [495, 228] width 581 height 21
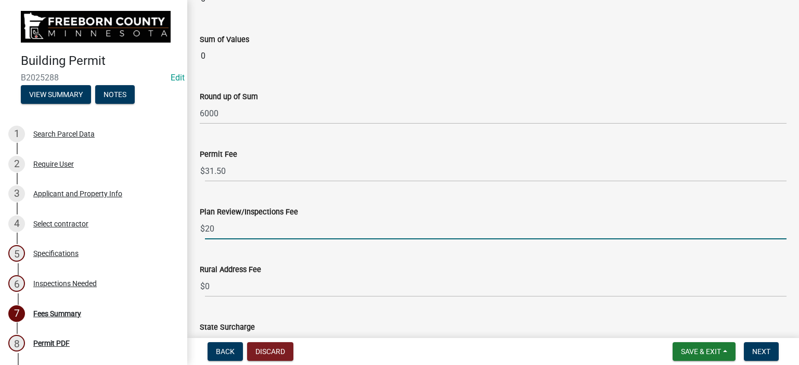
type input "2"
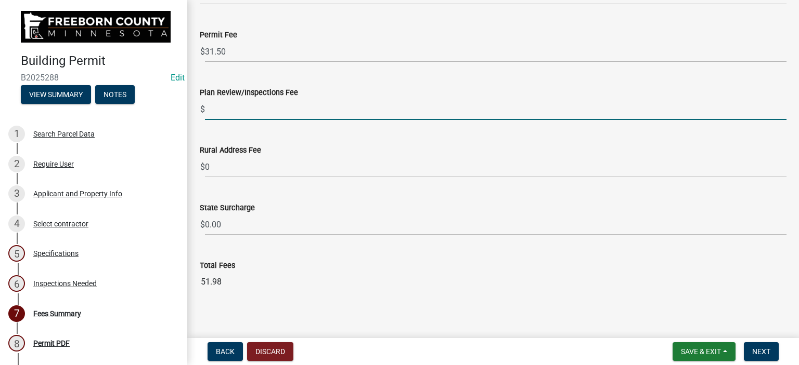
scroll to position [1373, 0]
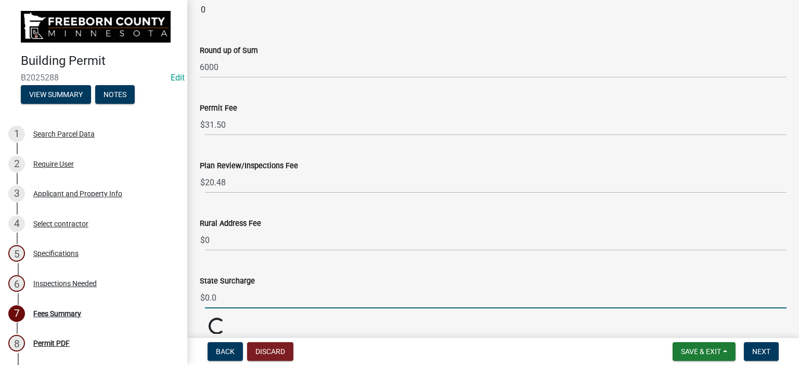
type input "0"
type input "3.00"
click at [332, 271] on div "State Surcharge $ 3.00" at bounding box center [493, 284] width 586 height 48
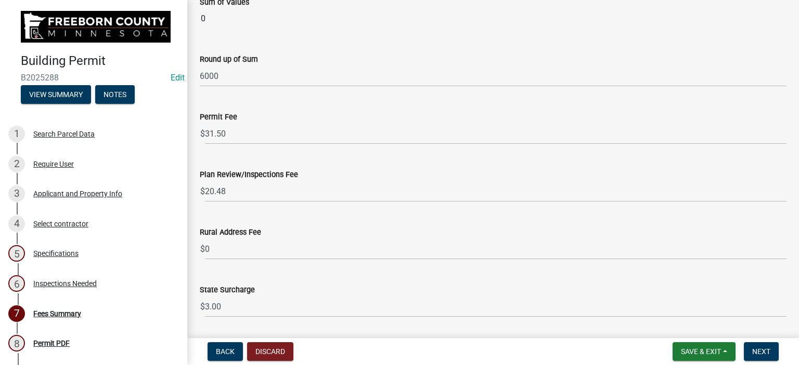
scroll to position [1269, 0]
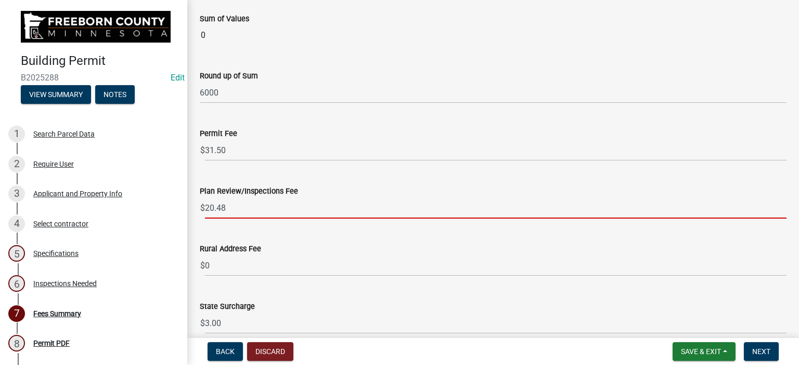
click at [229, 203] on input "20.48" at bounding box center [495, 208] width 581 height 21
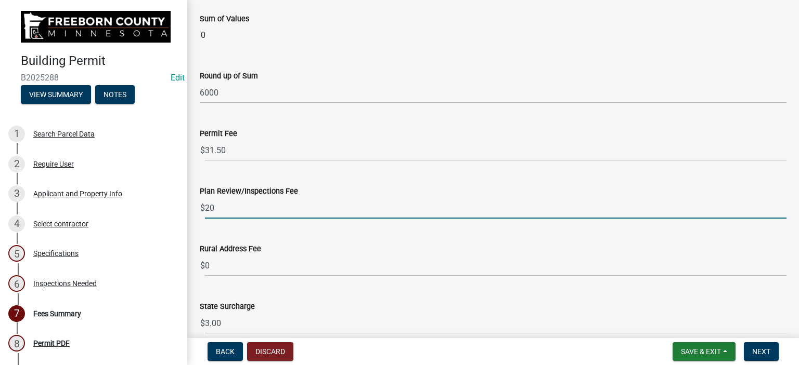
type input "2"
type input "0"
click at [506, 222] on wm-data-entity-input "Plan Review/Inspections Fee $ 0" at bounding box center [493, 200] width 586 height 58
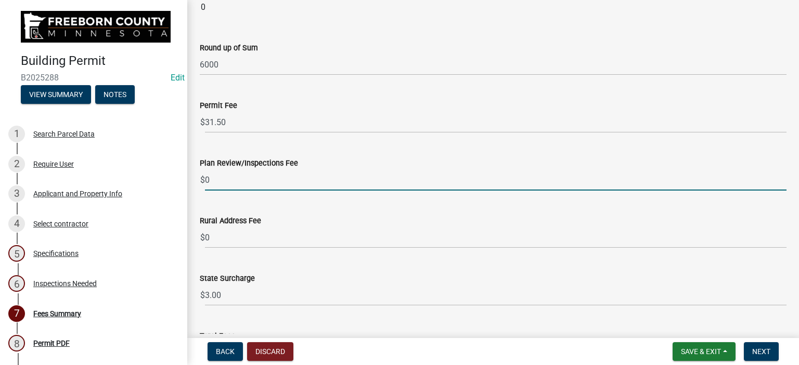
scroll to position [1373, 0]
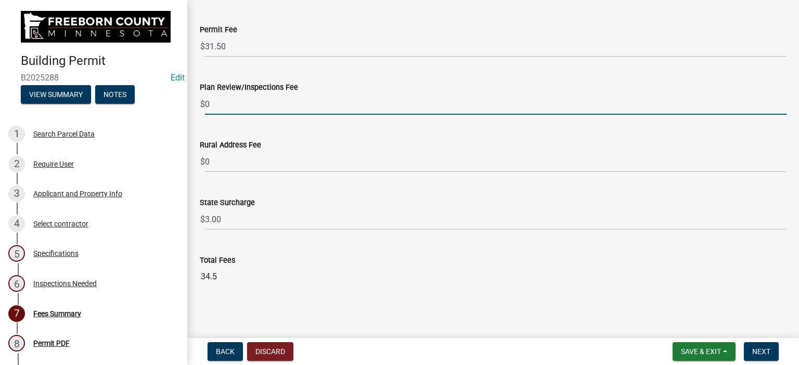
click at [300, 259] on div "Total Fees" at bounding box center [493, 260] width 586 height 12
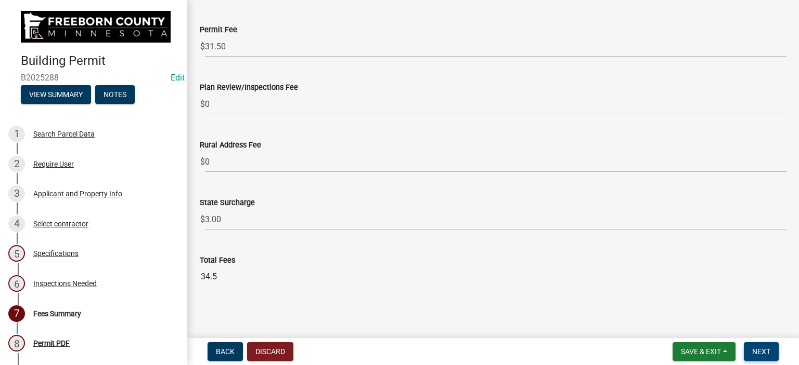
click at [769, 348] on span "Next" at bounding box center [761, 352] width 18 height 8
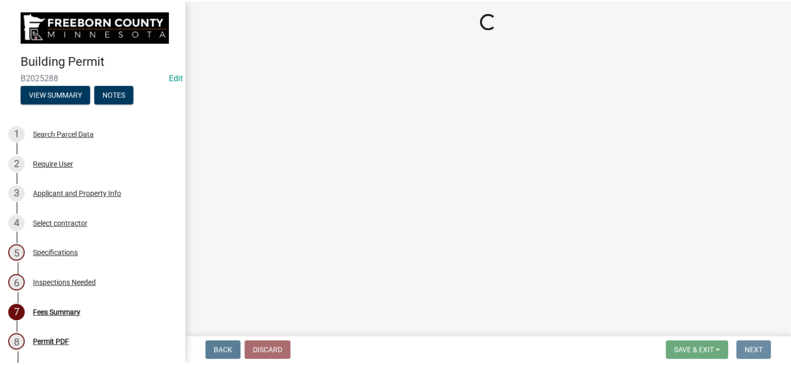
scroll to position [0, 0]
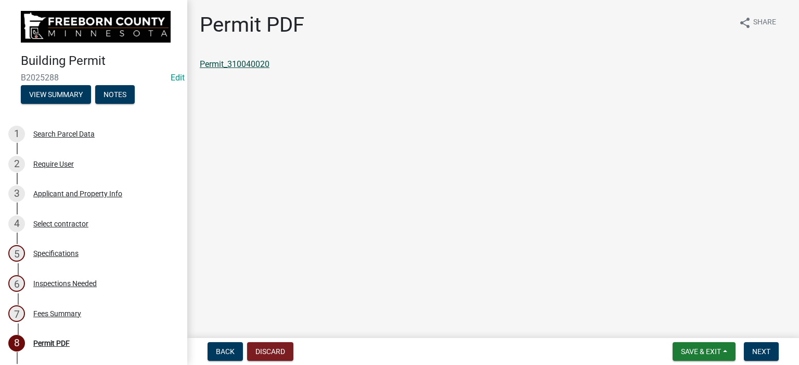
click at [234, 66] on link "Permit_310040020" at bounding box center [235, 64] width 70 height 10
click at [709, 355] on span "Save & Exit" at bounding box center [701, 352] width 40 height 8
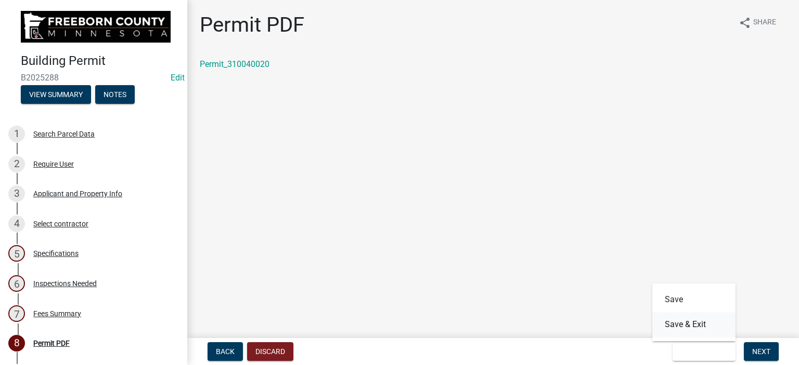
click at [699, 326] on button "Save & Exit" at bounding box center [693, 324] width 83 height 25
